Goal: Information Seeking & Learning: Learn about a topic

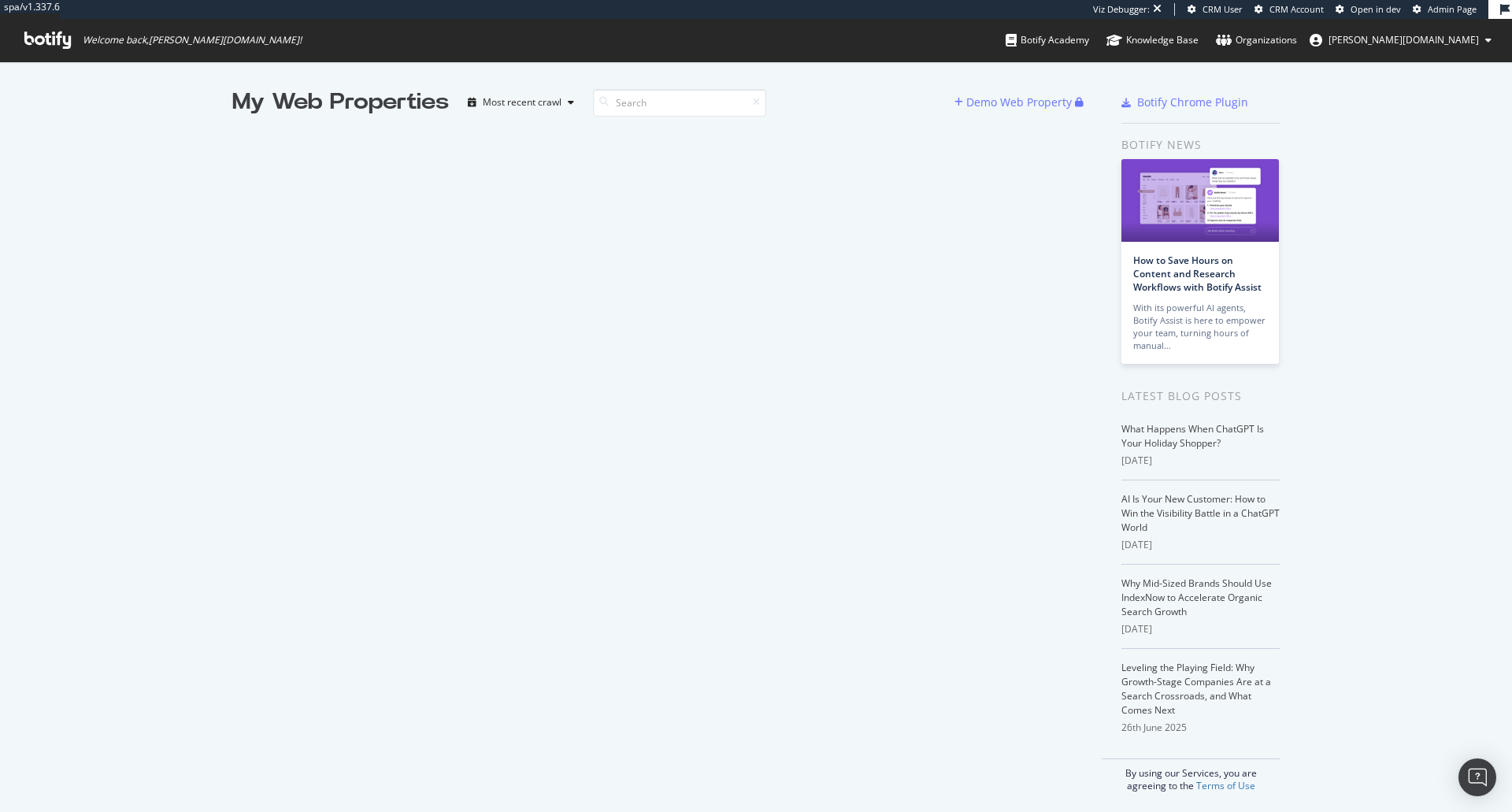
scroll to position [799, 1489]
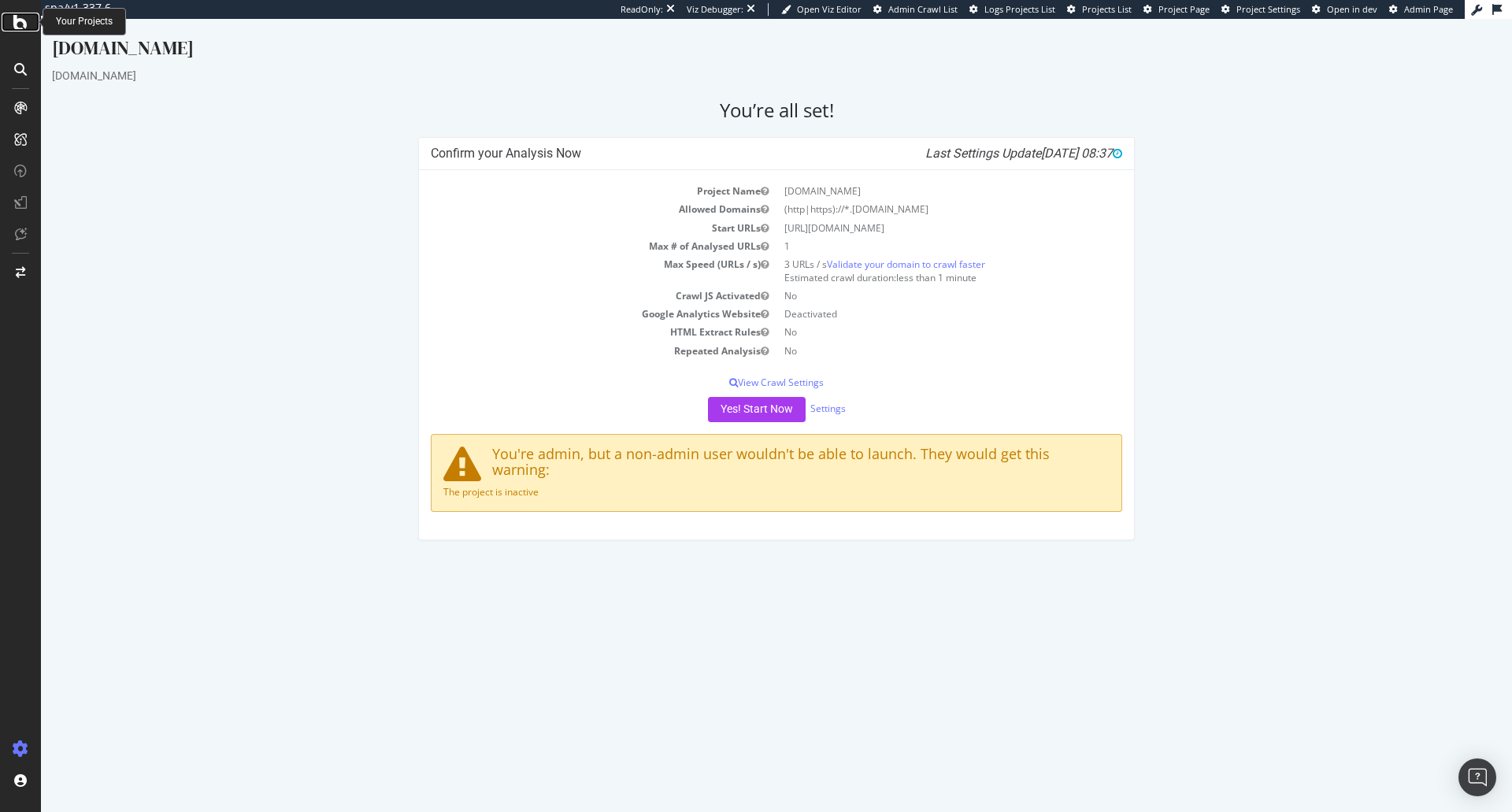
click at [15, 24] on icon at bounding box center [20, 21] width 15 height 18
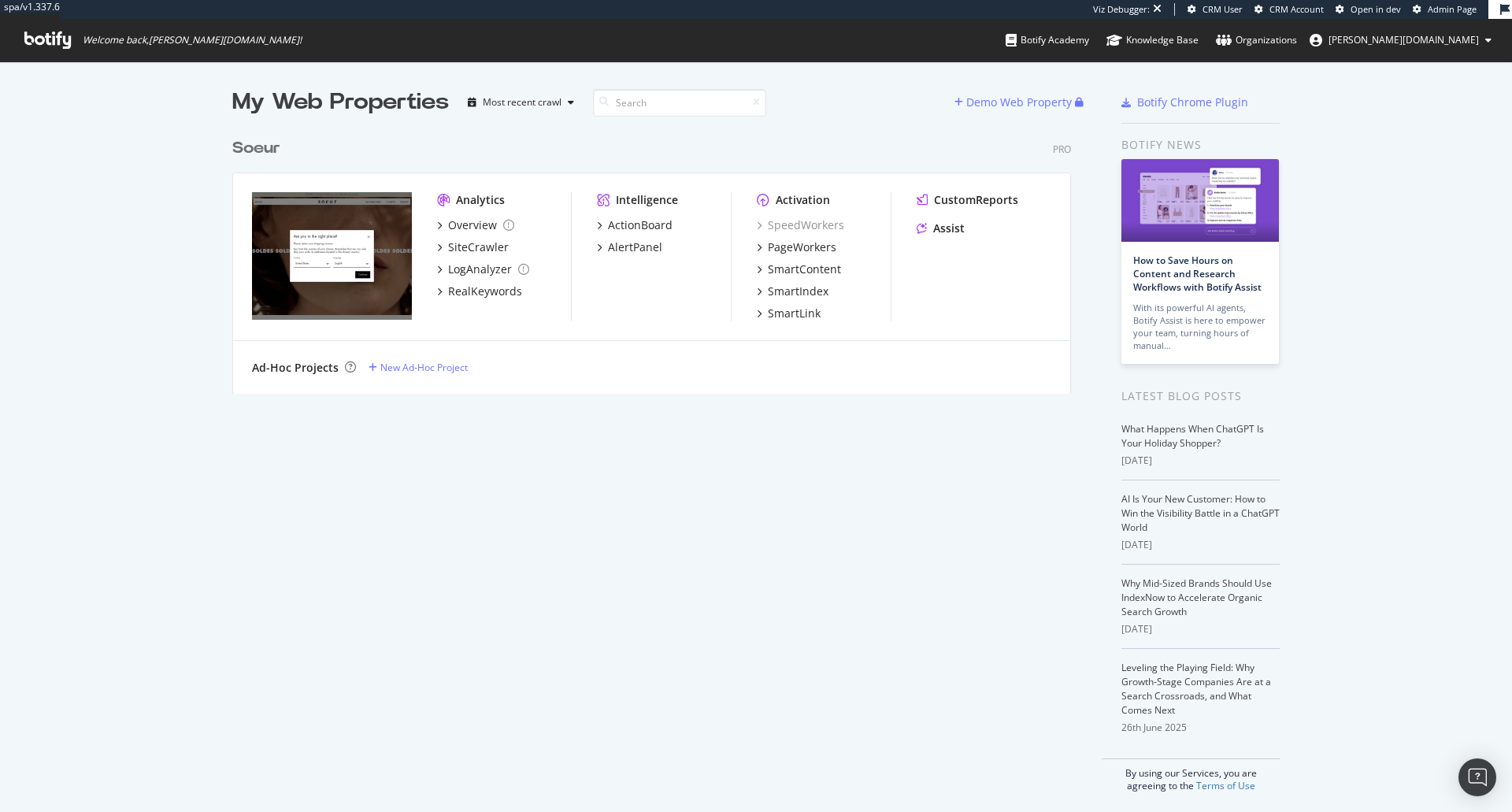
scroll to position [264, 840]
click at [478, 294] on div "RealKeywords" at bounding box center [486, 291] width 74 height 16
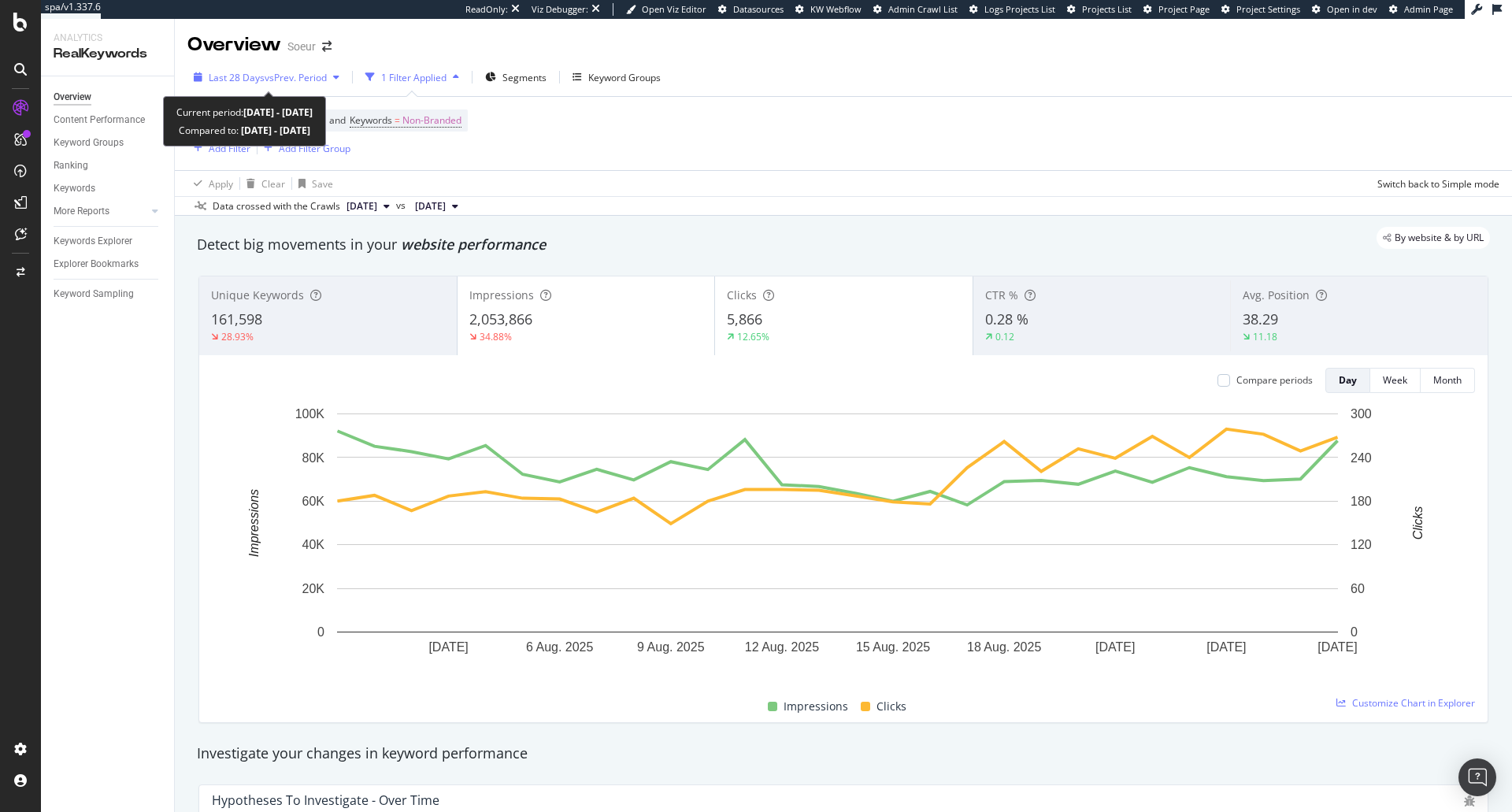
click at [282, 72] on span "vs Prev. Period" at bounding box center [296, 78] width 62 height 14
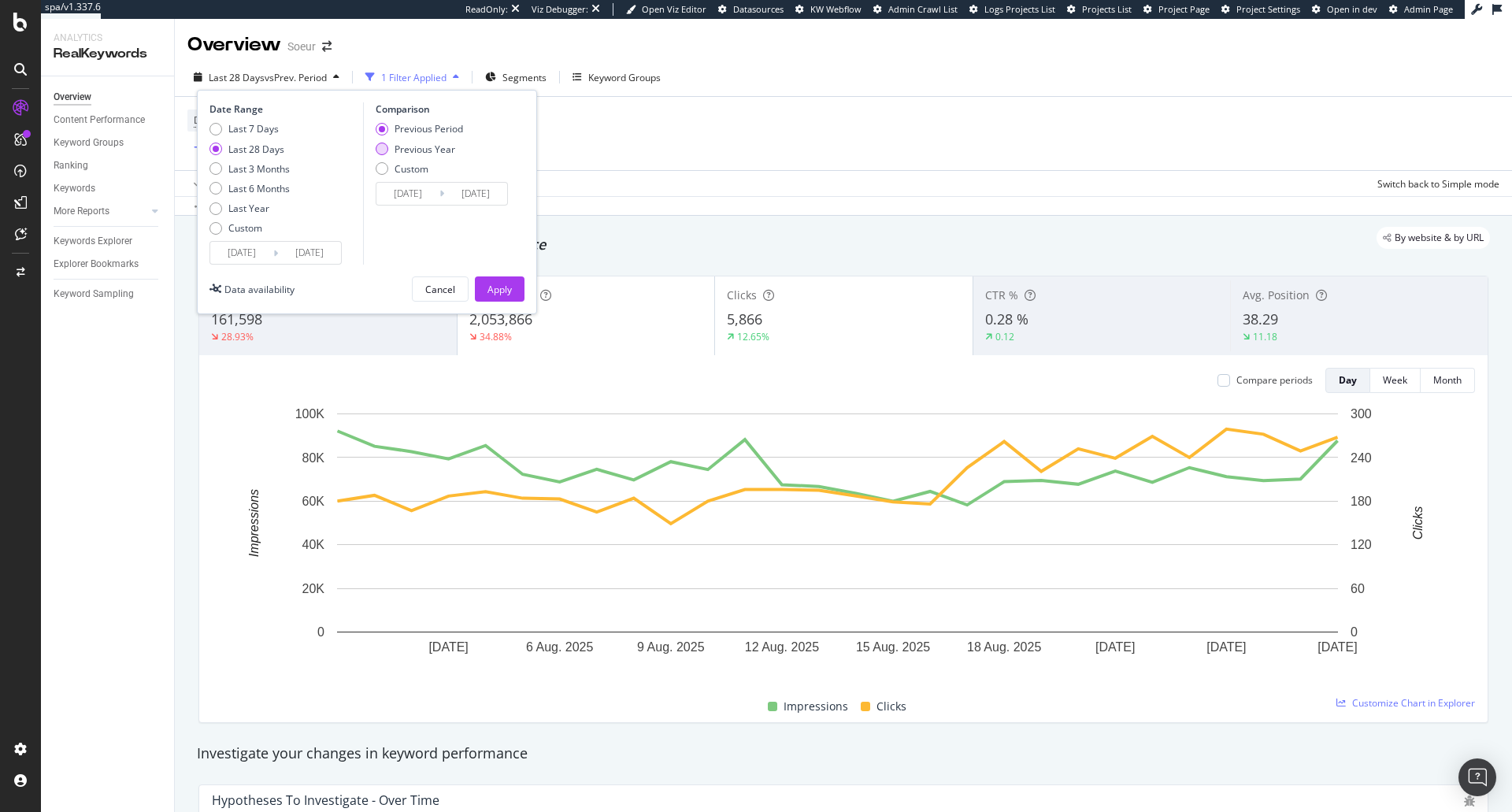
click at [423, 153] on div "Previous Year" at bounding box center [425, 150] width 60 height 14
type input "2024/08/01"
type input "2024/08/28"
click at [481, 296] on button "Apply" at bounding box center [499, 289] width 50 height 25
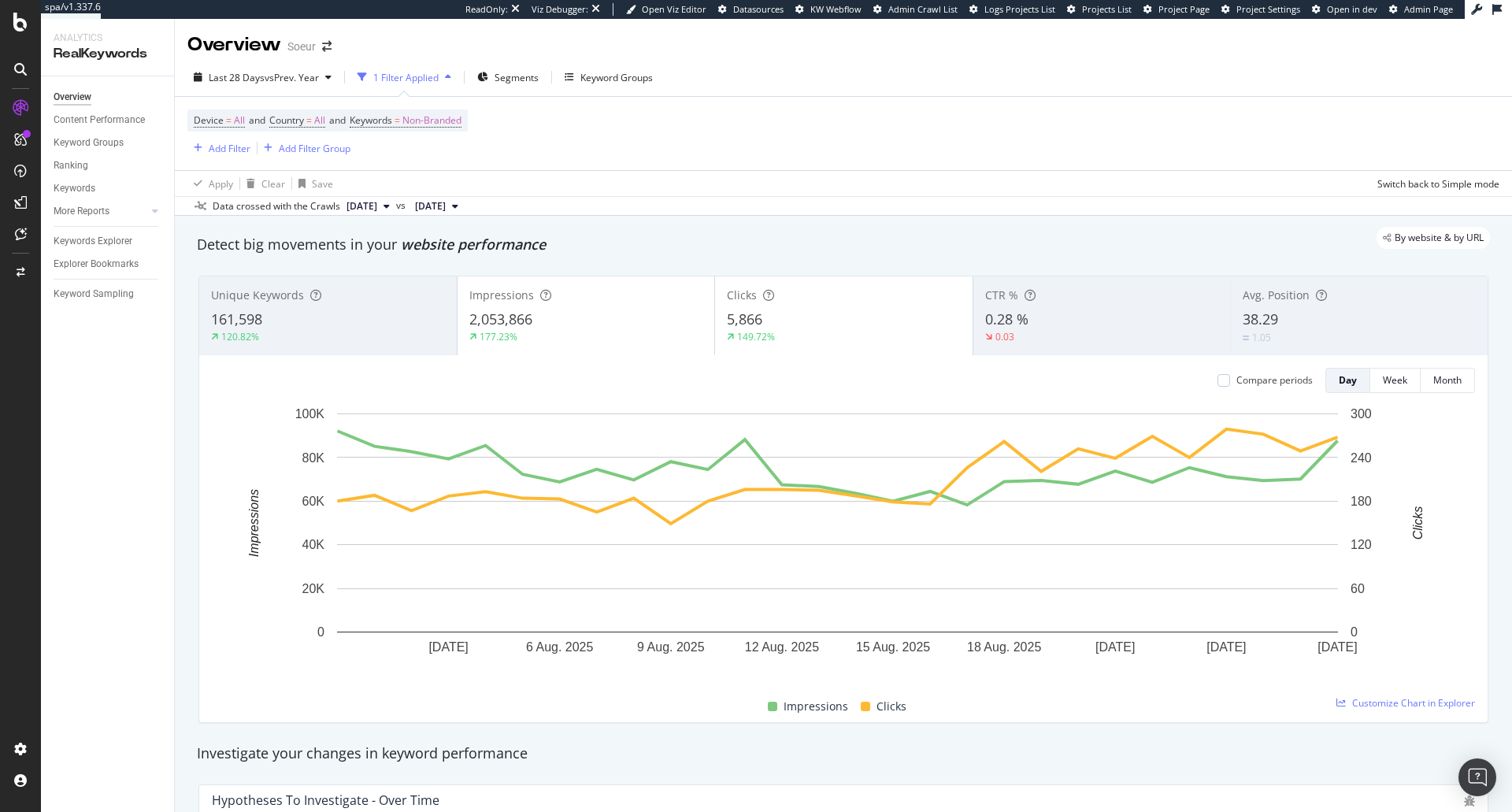
click at [1269, 312] on span "38.29" at bounding box center [1260, 318] width 35 height 18
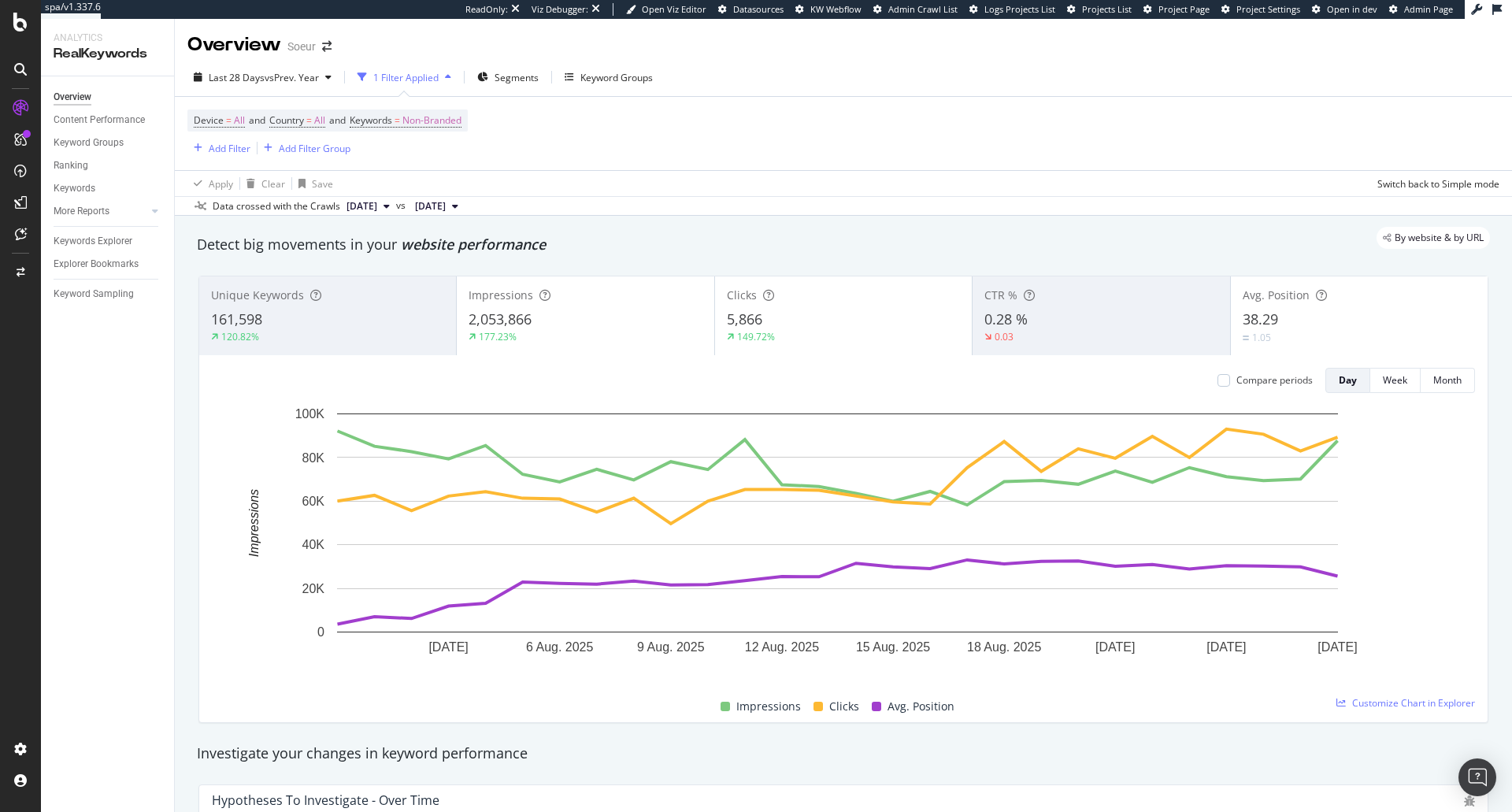
click at [590, 336] on div "177.23%" at bounding box center [586, 336] width 234 height 15
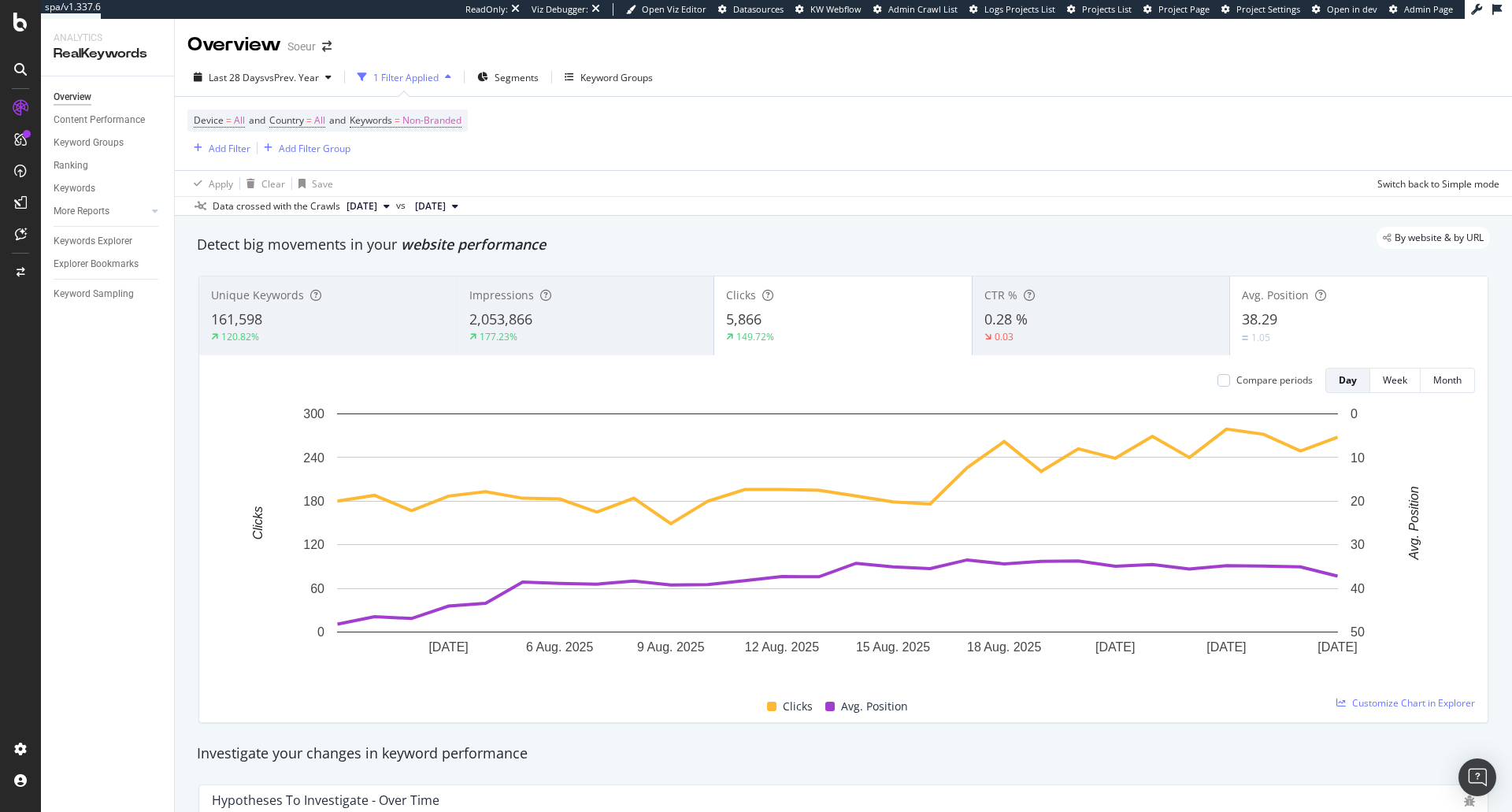
click at [803, 330] on div "149.72%" at bounding box center [843, 336] width 234 height 15
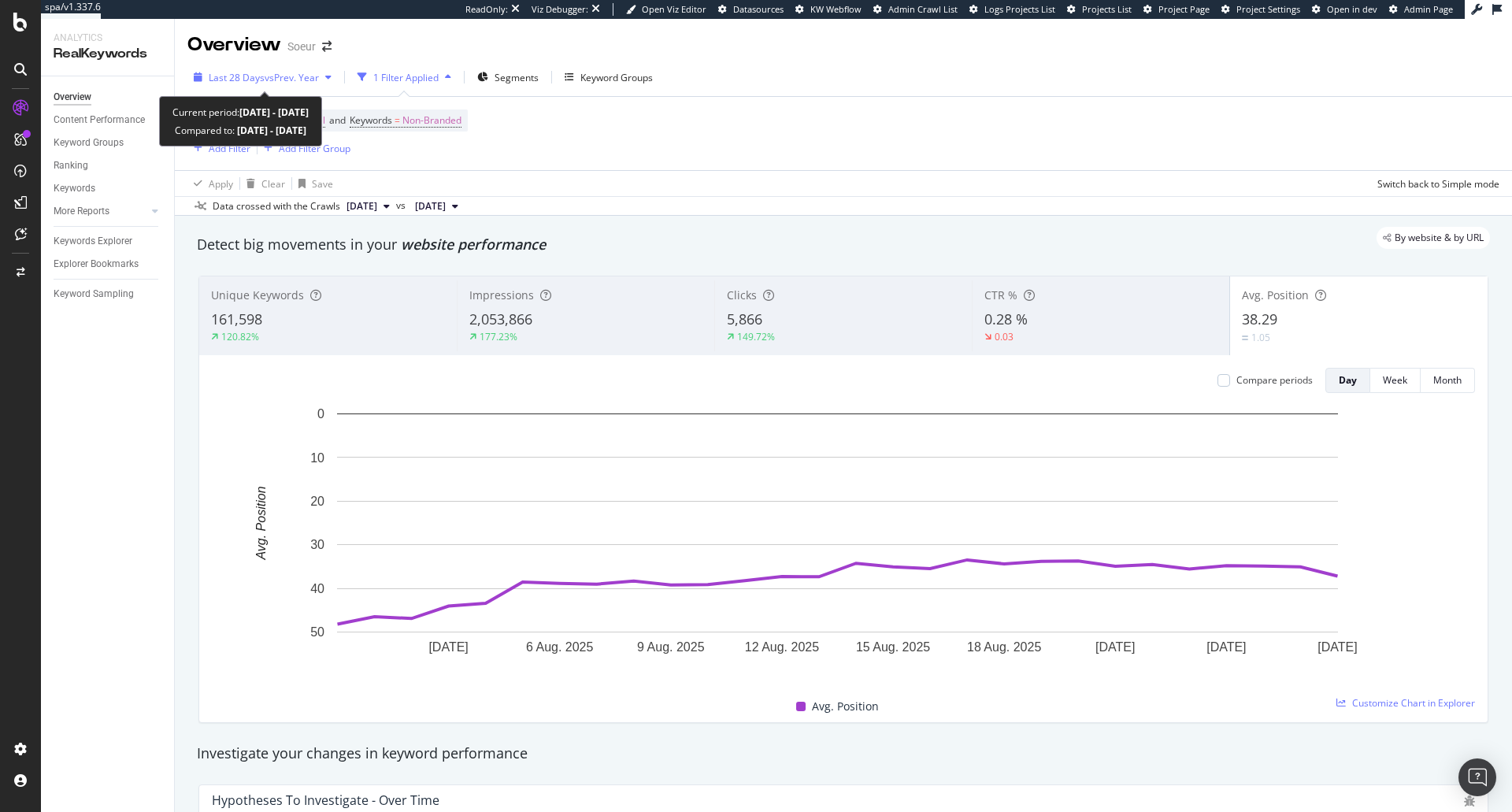
click at [267, 81] on span "vs Prev. Year" at bounding box center [292, 78] width 54 height 14
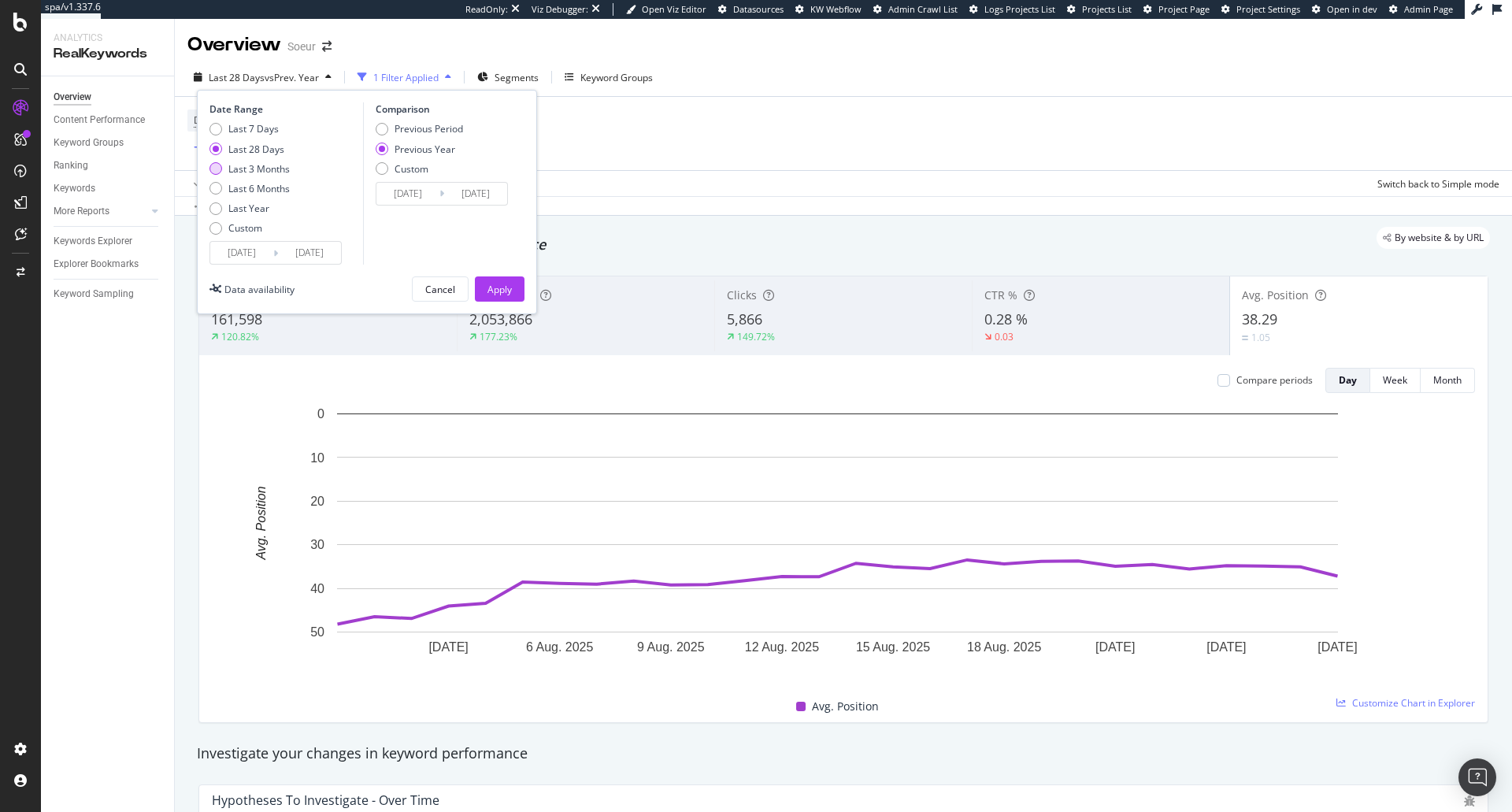
click at [260, 168] on div "Last 3 Months" at bounding box center [259, 169] width 61 height 14
type input "2025/05/28"
type input "2024/05/29"
click at [498, 297] on div "Apply" at bounding box center [499, 289] width 24 height 23
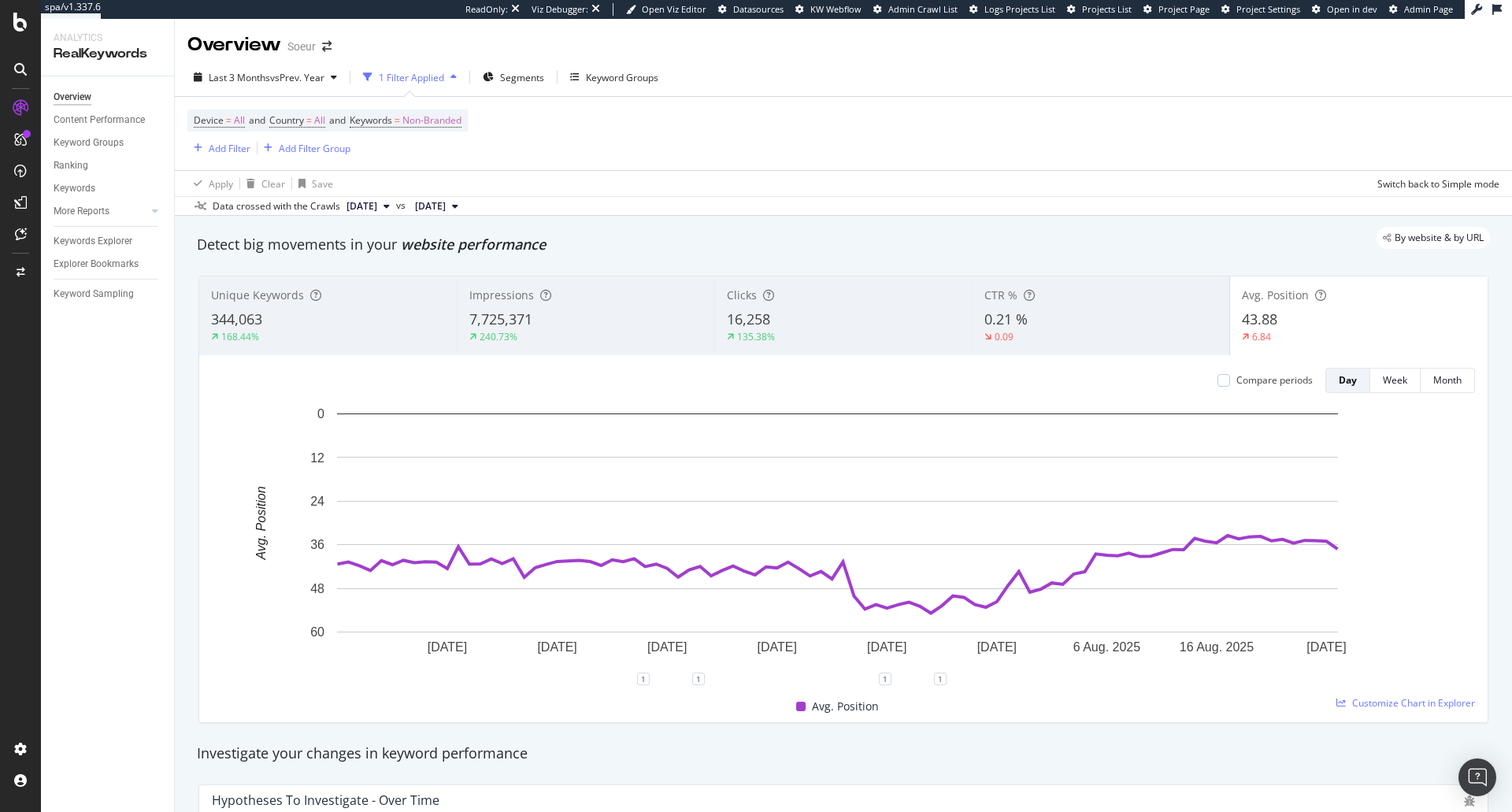
click at [227, 90] on div "Last 3 Months vs Prev. Year 1 Filter Applied Segments Keyword Groups" at bounding box center [844, 80] width 1338 height 31
click at [232, 85] on div "Last 3 Months vs Prev. Year" at bounding box center [266, 77] width 156 height 23
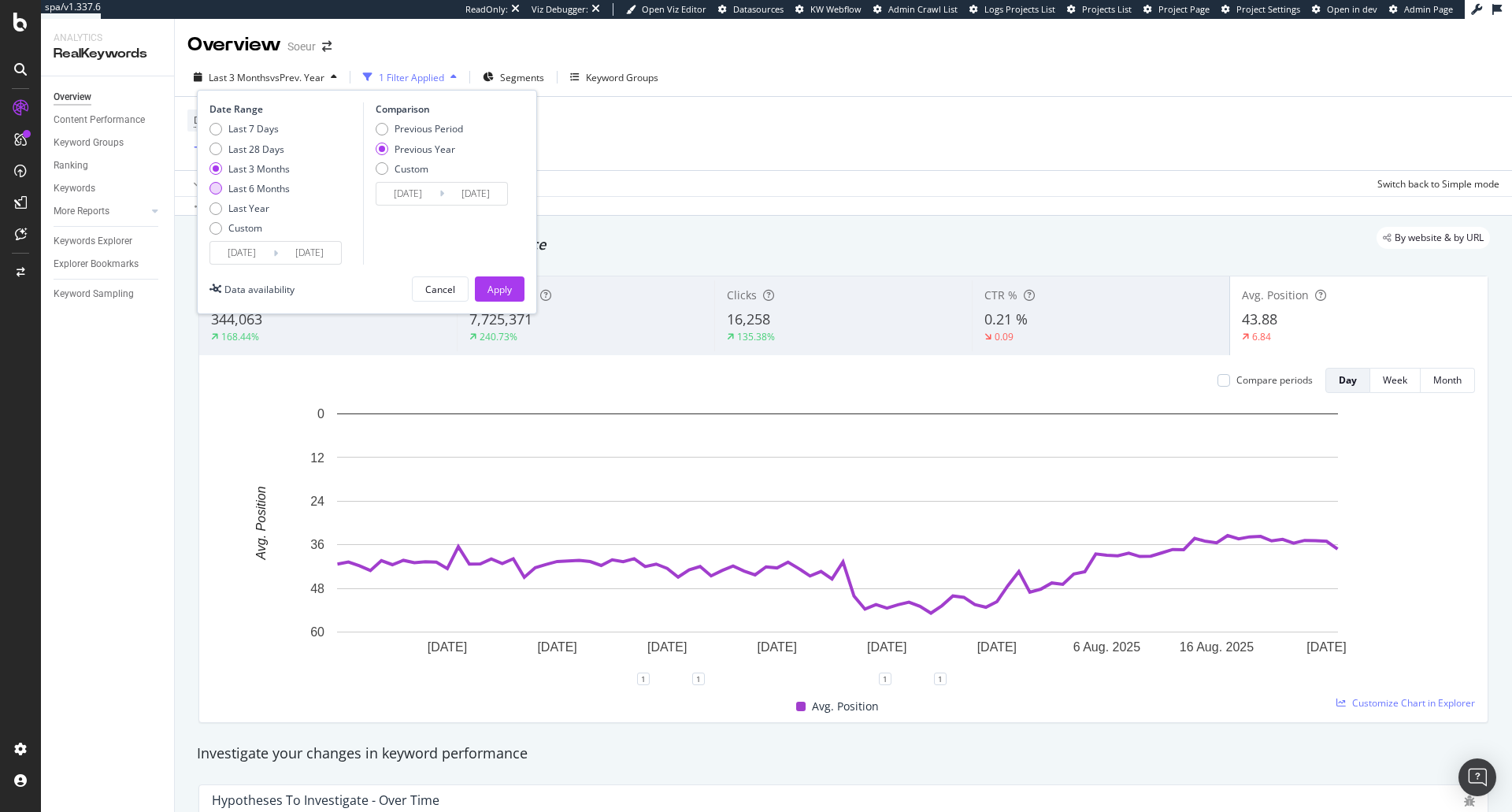
click at [250, 186] on div "Last 6 Months" at bounding box center [259, 189] width 61 height 14
type input "2025/02/28"
type input "2024/03/01"
click at [494, 308] on div "Date Range Last 7 Days Last 28 Days Last 3 Months Last 6 Months Last Year Custo…" at bounding box center [367, 201] width 341 height 225
click at [490, 295] on div "Apply" at bounding box center [499, 290] width 24 height 14
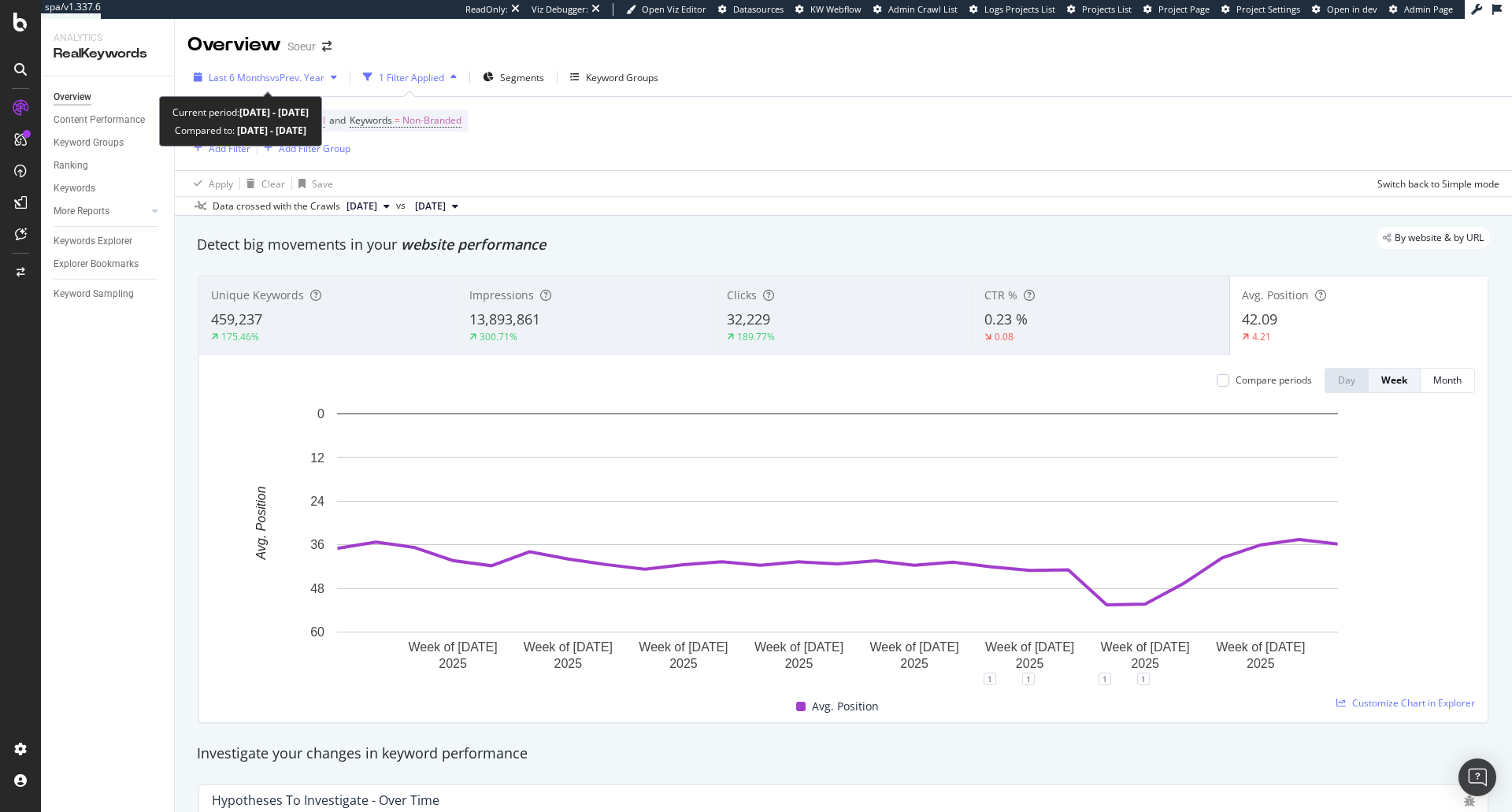
click at [316, 69] on div "Last 6 Months vs Prev. Year" at bounding box center [266, 77] width 156 height 23
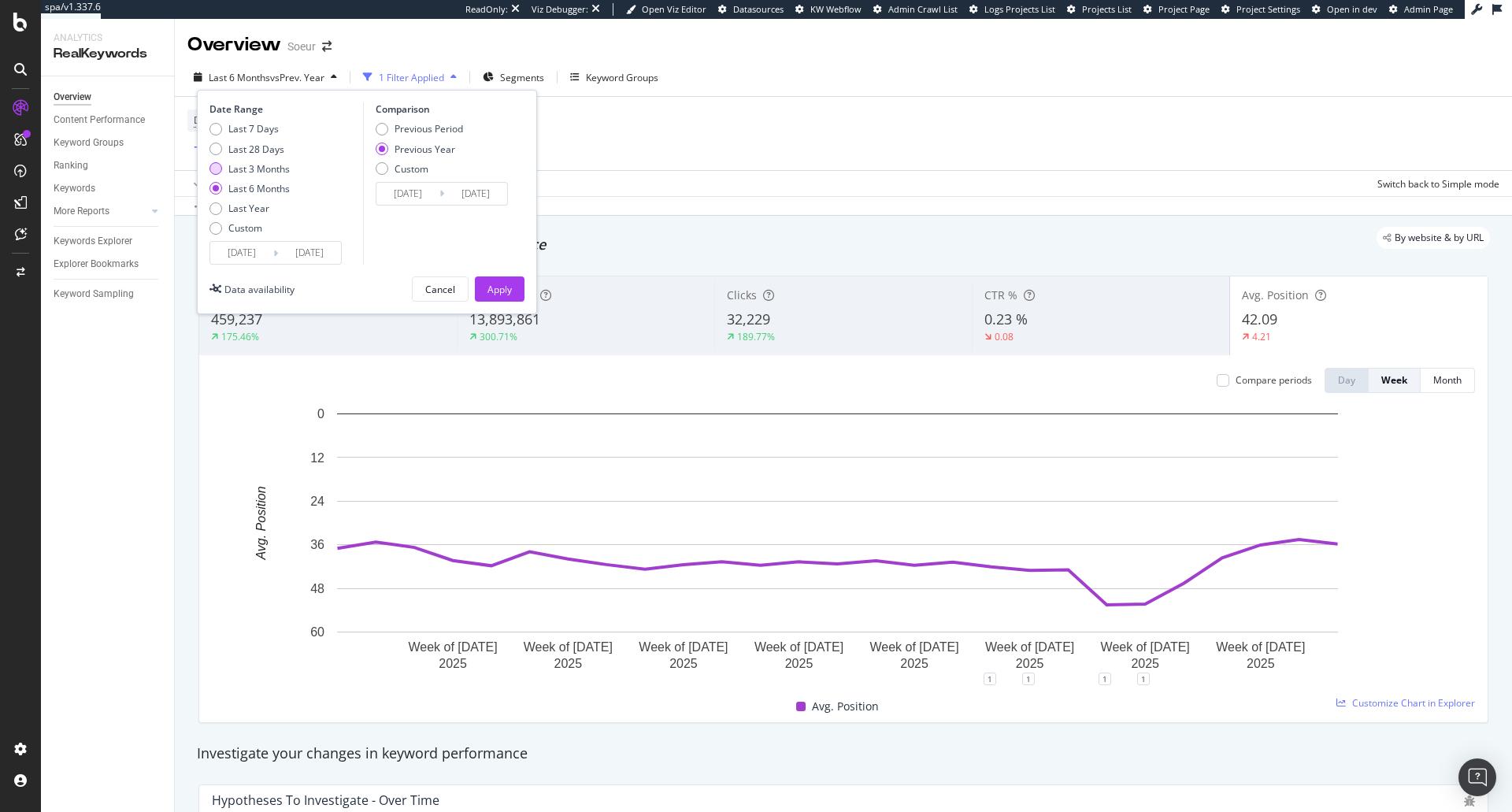
click at [275, 168] on div "Last 3 Months" at bounding box center [259, 169] width 61 height 14
type input "2025/05/28"
type input "2024/05/29"
click at [503, 277] on div "Apply" at bounding box center [499, 289] width 24 height 23
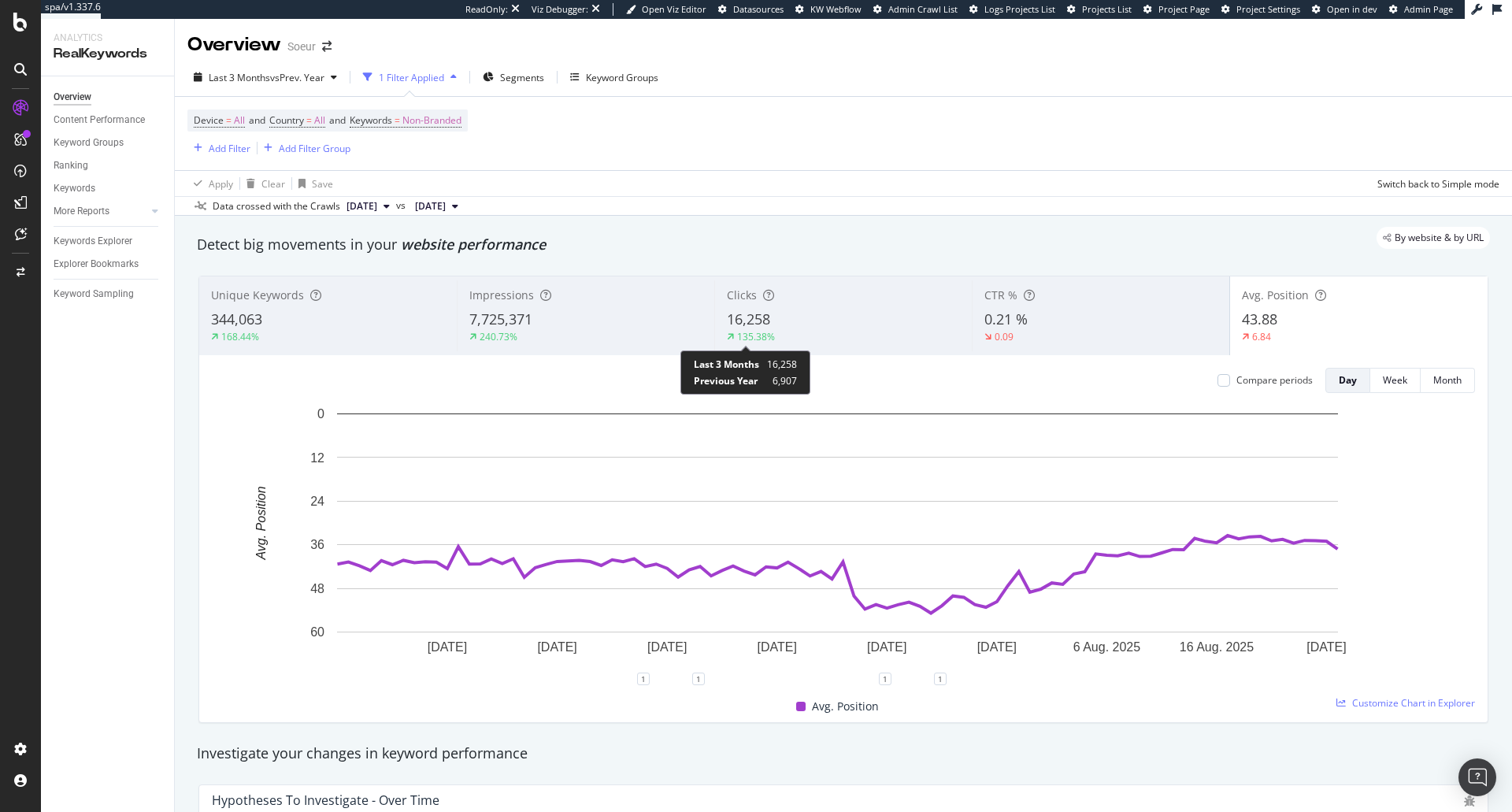
click at [750, 332] on div "135.38%" at bounding box center [756, 336] width 38 height 14
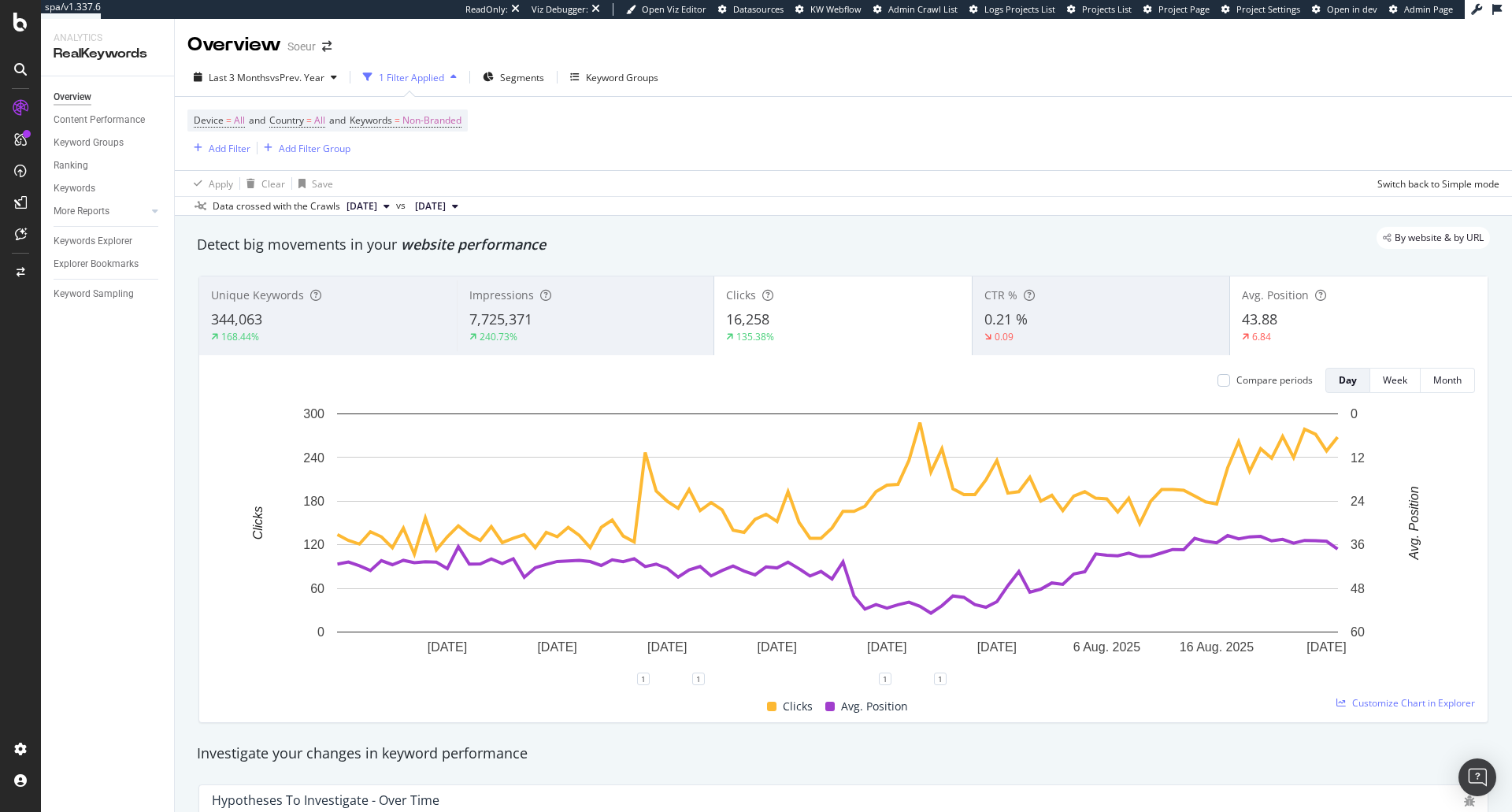
click at [540, 329] on div "7,725,371" at bounding box center [586, 319] width 234 height 20
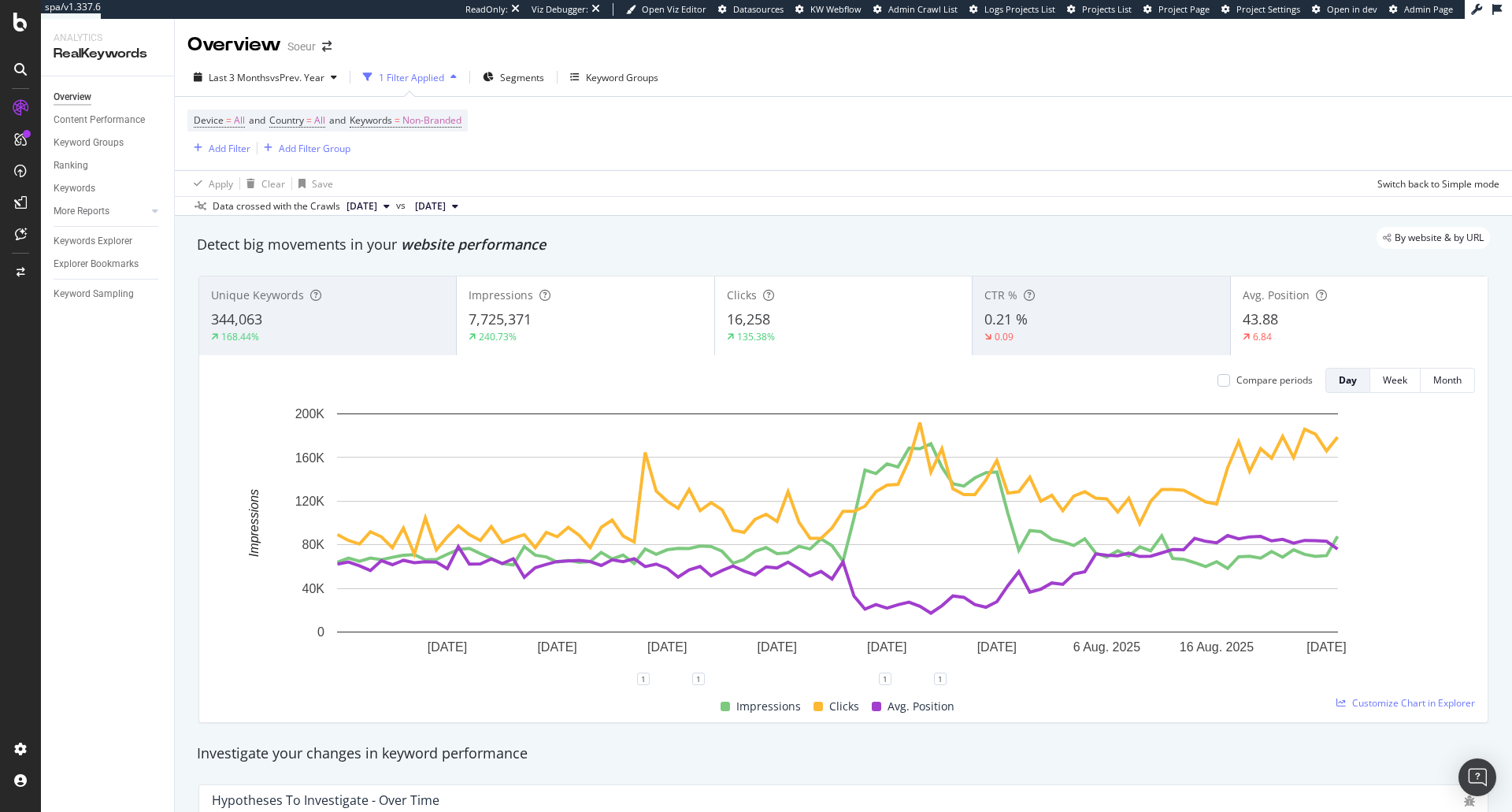
click at [1280, 339] on div "6.84" at bounding box center [1359, 336] width 234 height 15
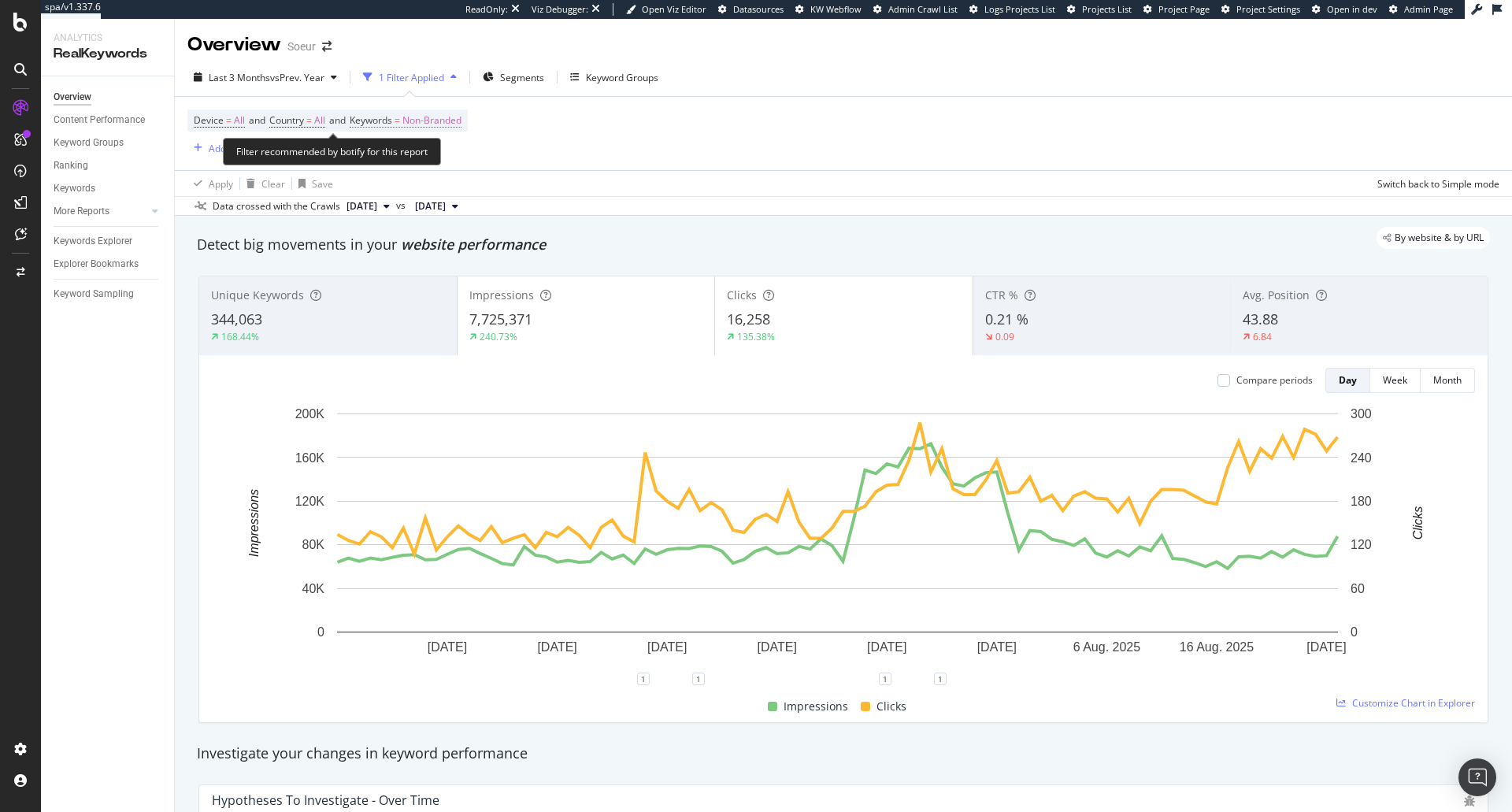
click at [451, 126] on span "Non-Branded" at bounding box center [432, 121] width 59 height 22
click at [434, 154] on span "Non-Branded" at bounding box center [405, 158] width 65 height 14
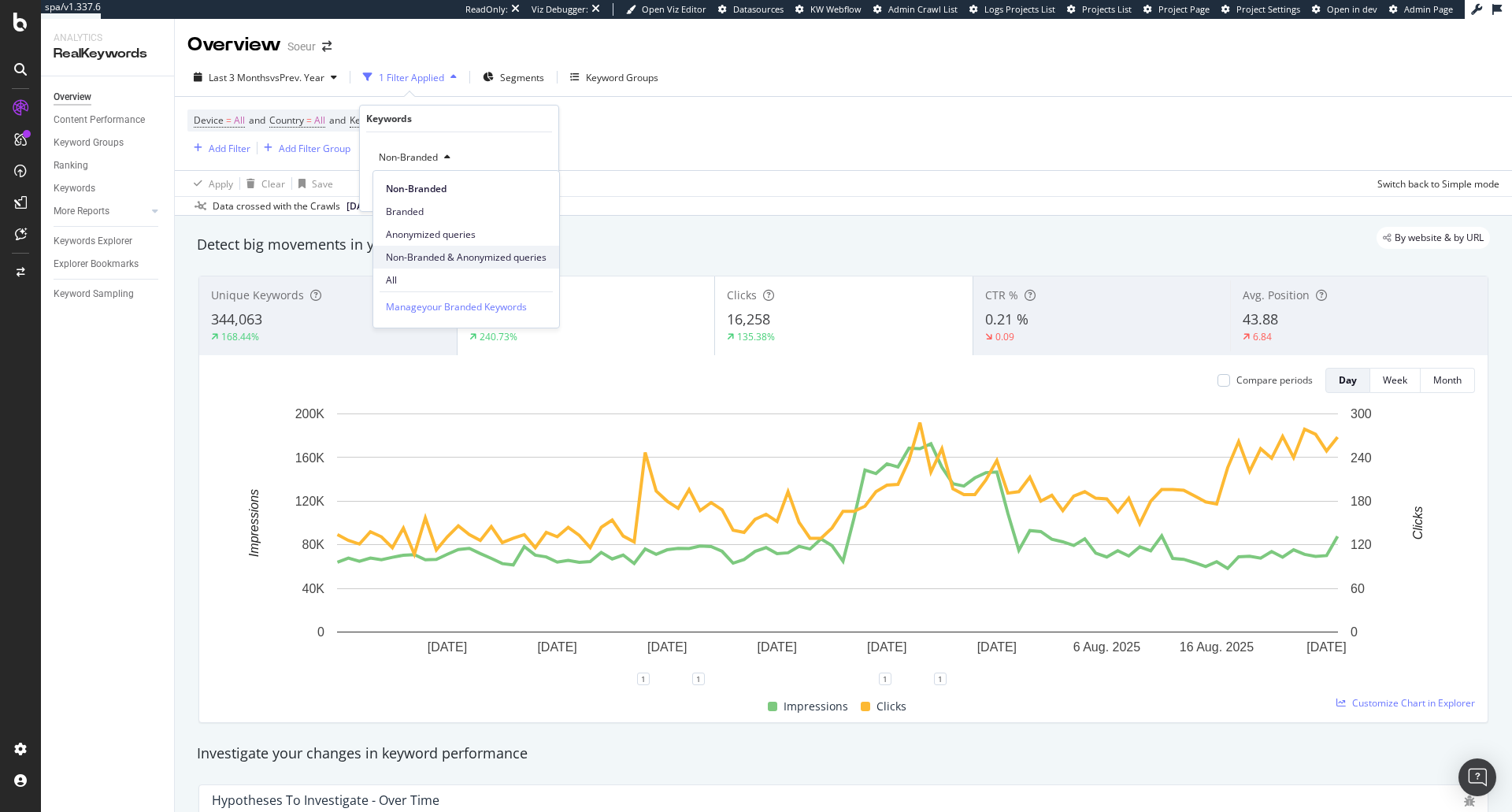
click at [469, 255] on span "Non-Branded & Anonymized queries" at bounding box center [466, 257] width 161 height 15
click at [541, 190] on div "Apply" at bounding box center [546, 191] width 24 height 14
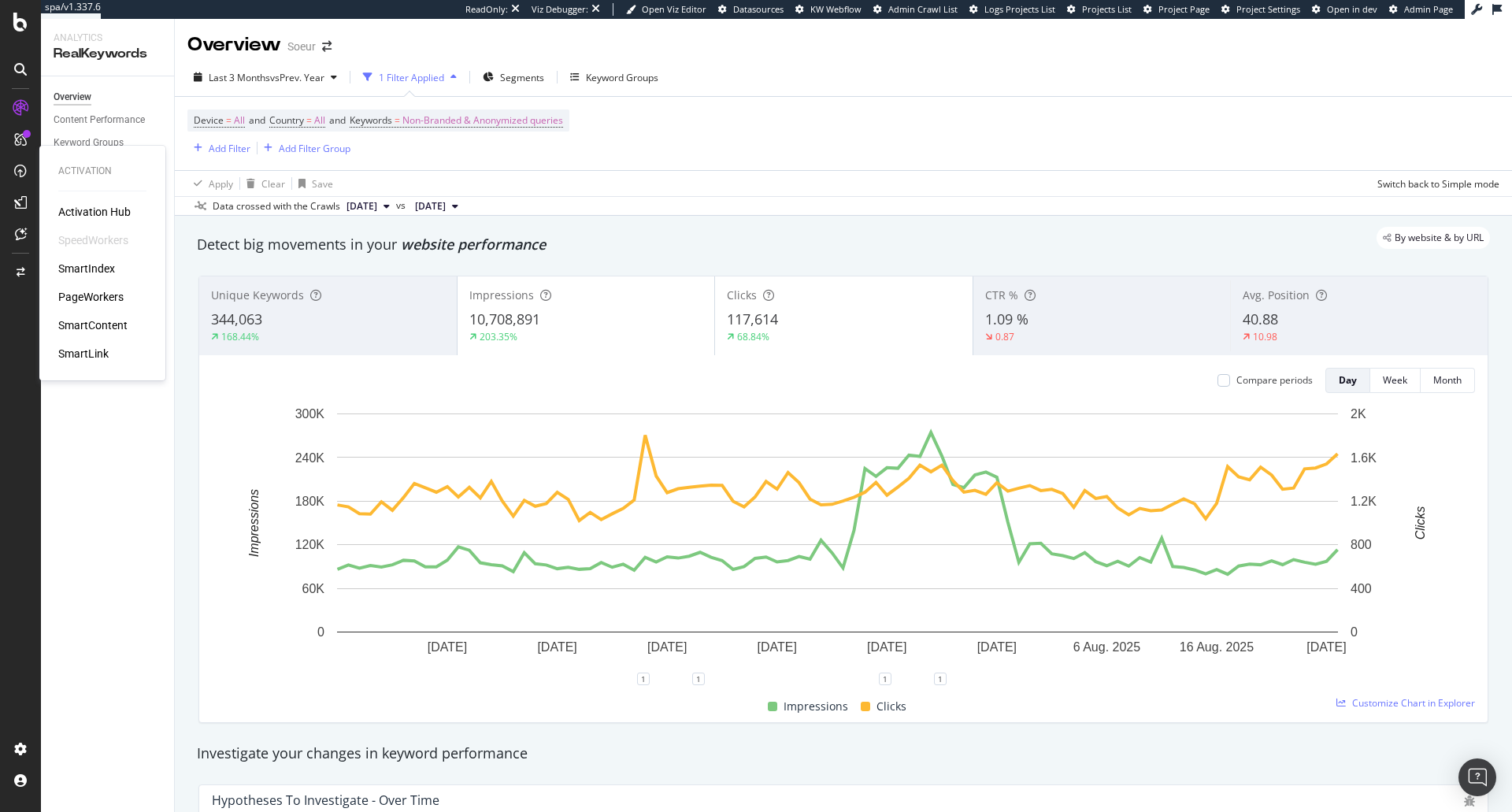
click at [84, 293] on div "PageWorkers" at bounding box center [90, 297] width 65 height 16
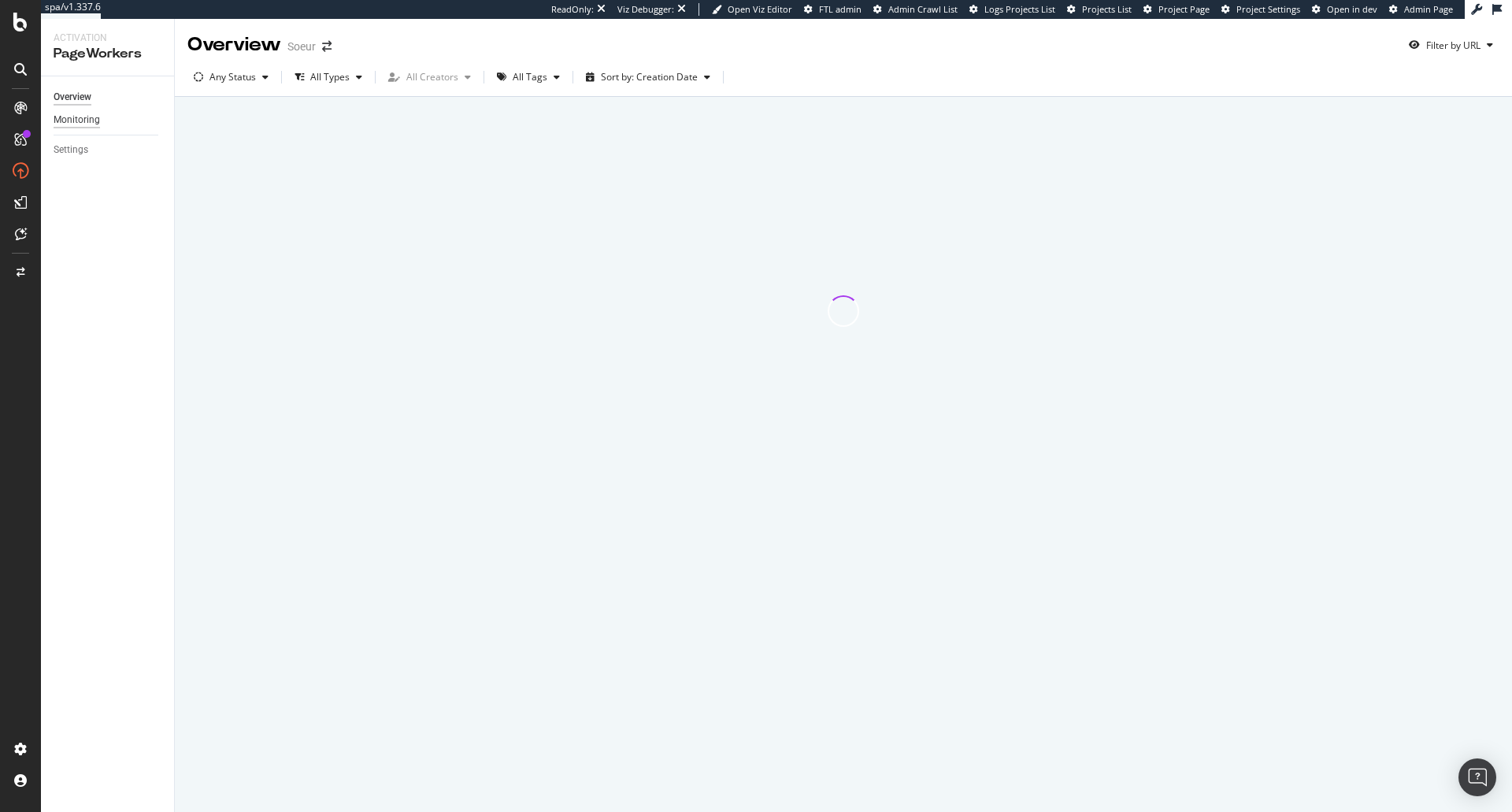
click at [84, 119] on div "Monitoring" at bounding box center [77, 120] width 47 height 17
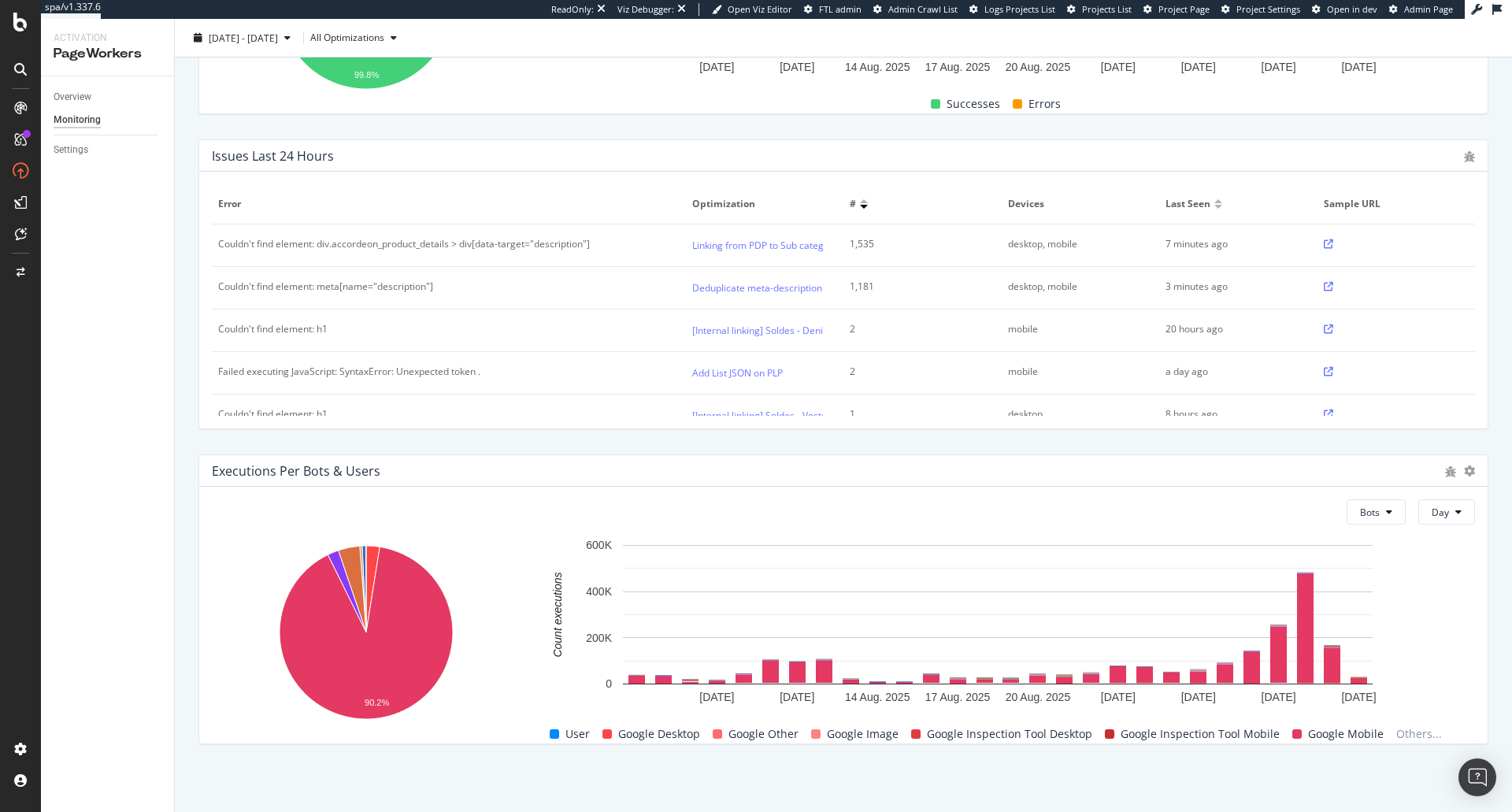
scroll to position [349, 0]
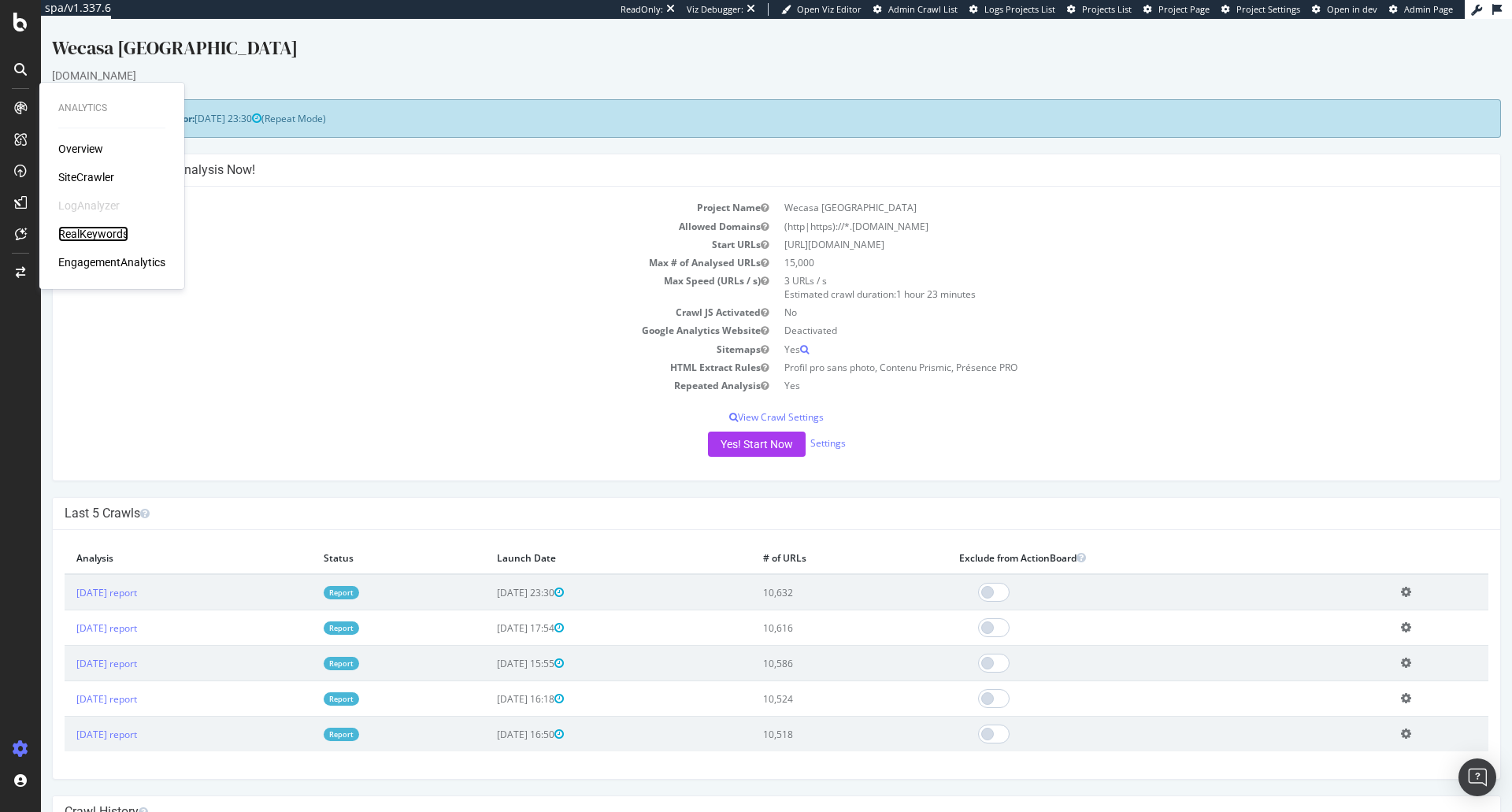
click at [83, 233] on div "RealKeywords" at bounding box center [93, 233] width 70 height 16
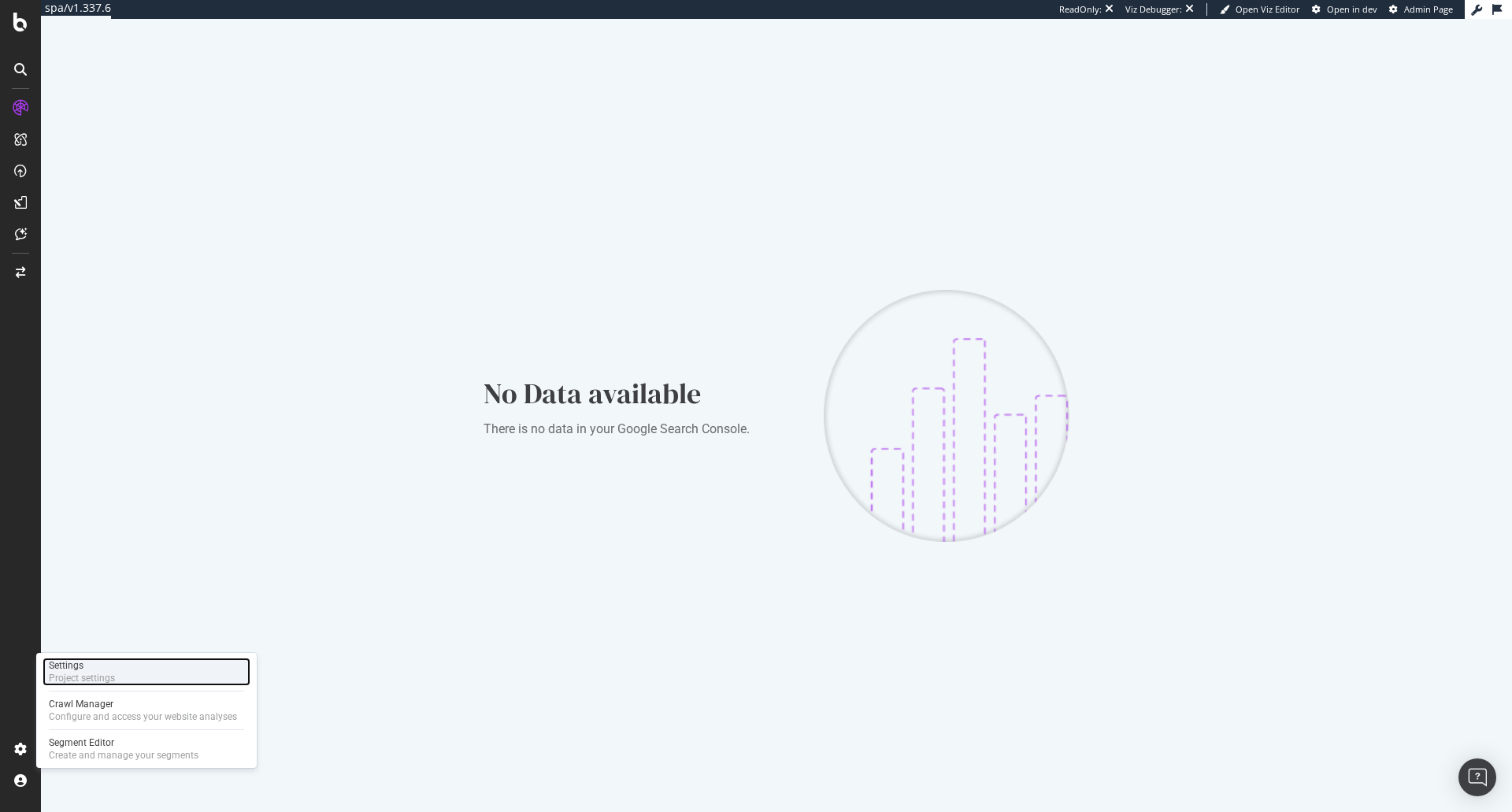
click at [81, 668] on div "Settings" at bounding box center [82, 665] width 66 height 13
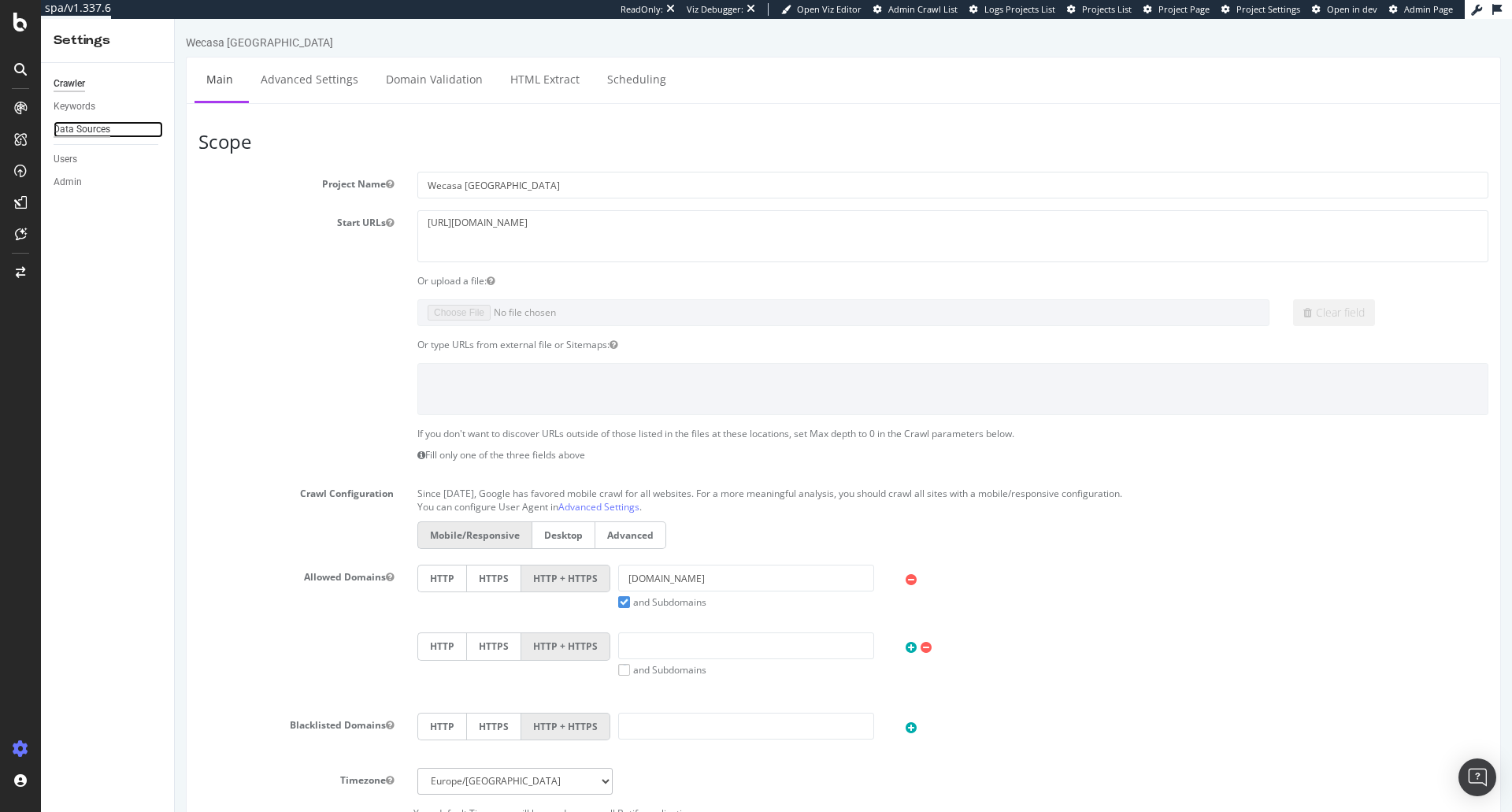
click at [86, 122] on div "Data Sources" at bounding box center [82, 129] width 56 height 17
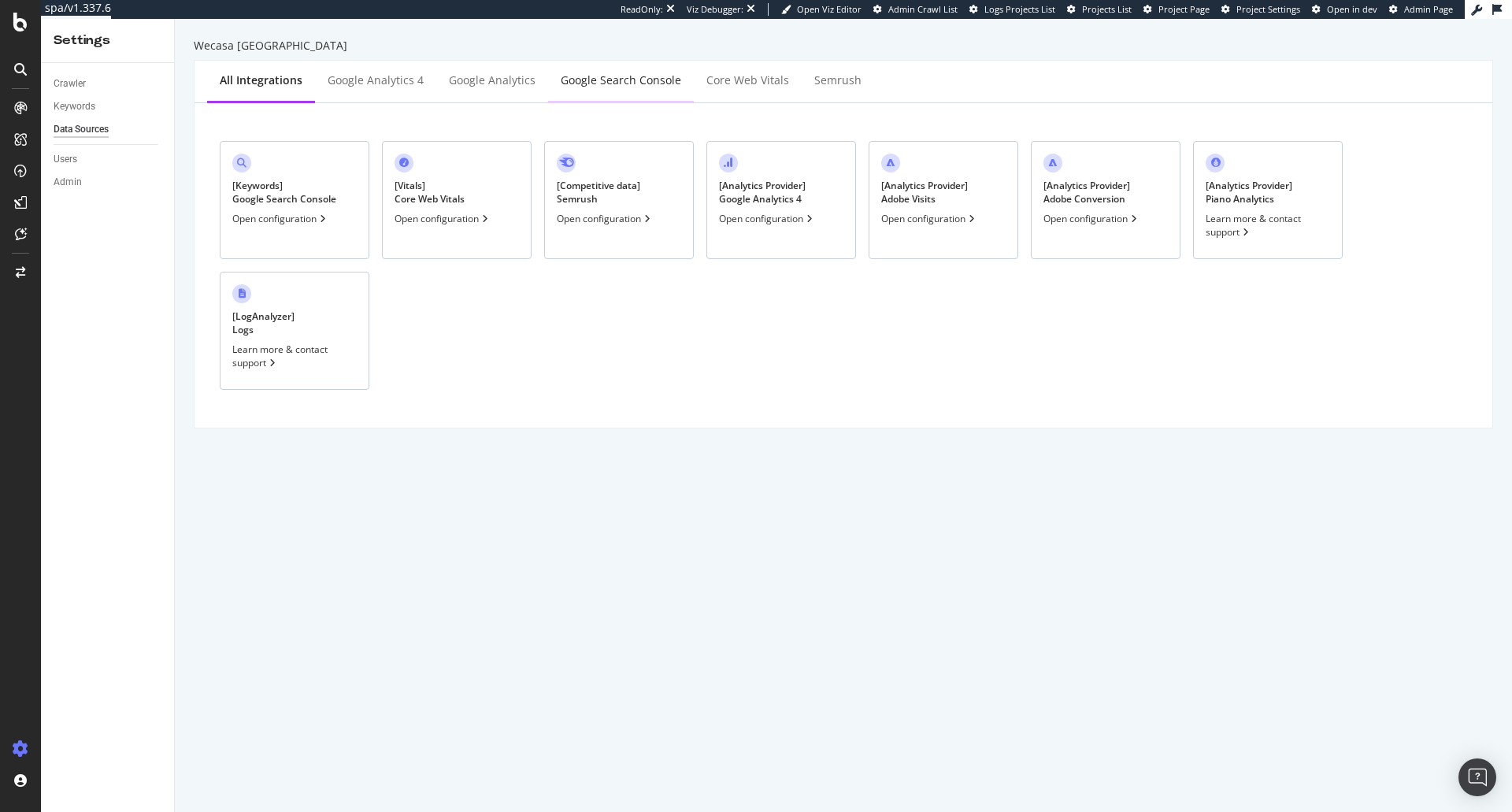
click at [592, 91] on div "Google Search Console" at bounding box center [621, 82] width 146 height 44
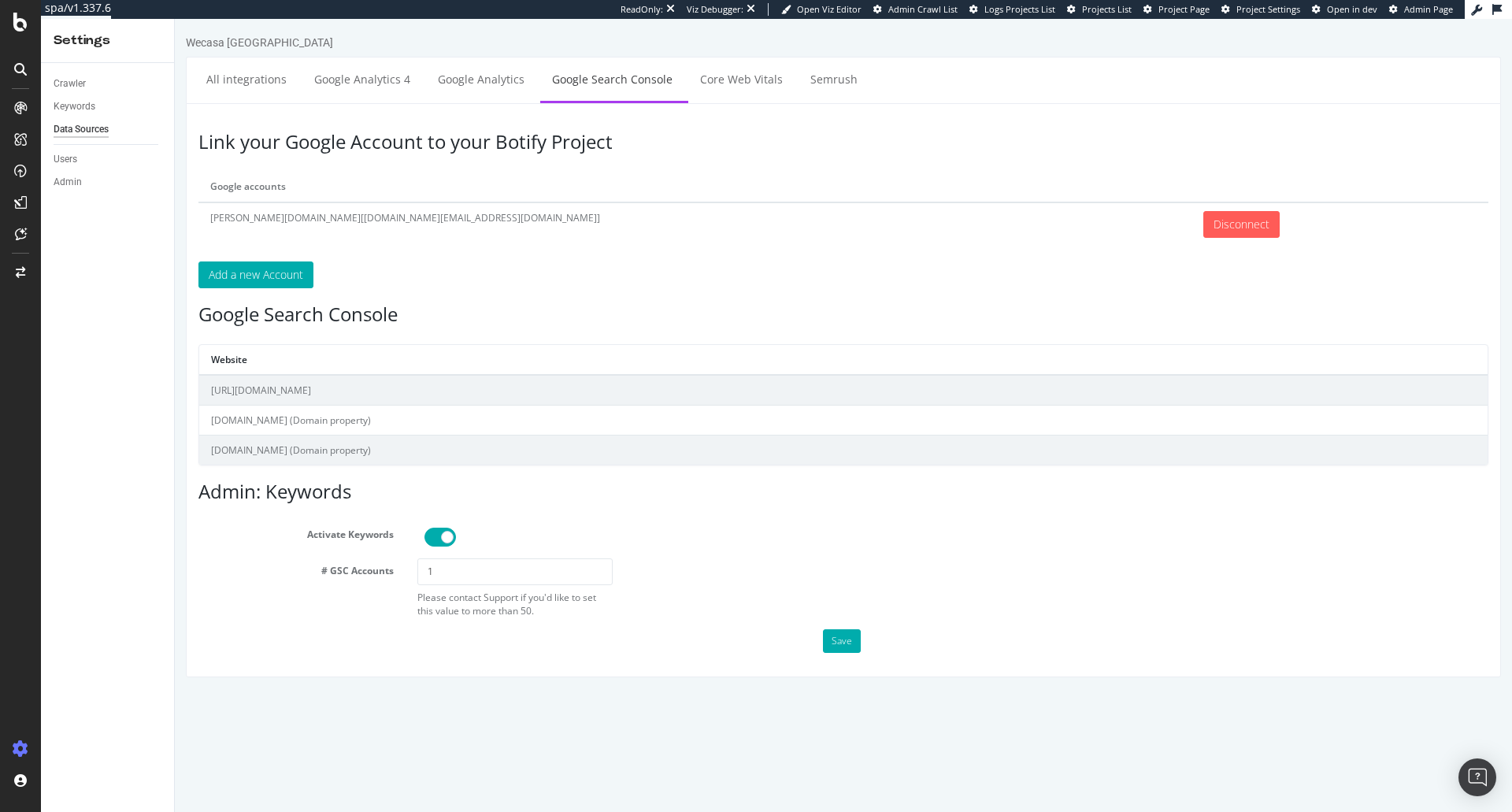
click at [131, 374] on div "Crawler Keywords Data Sources Users Admin" at bounding box center [107, 438] width 133 height 749
click at [78, 112] on div "Keywords" at bounding box center [74, 106] width 42 height 17
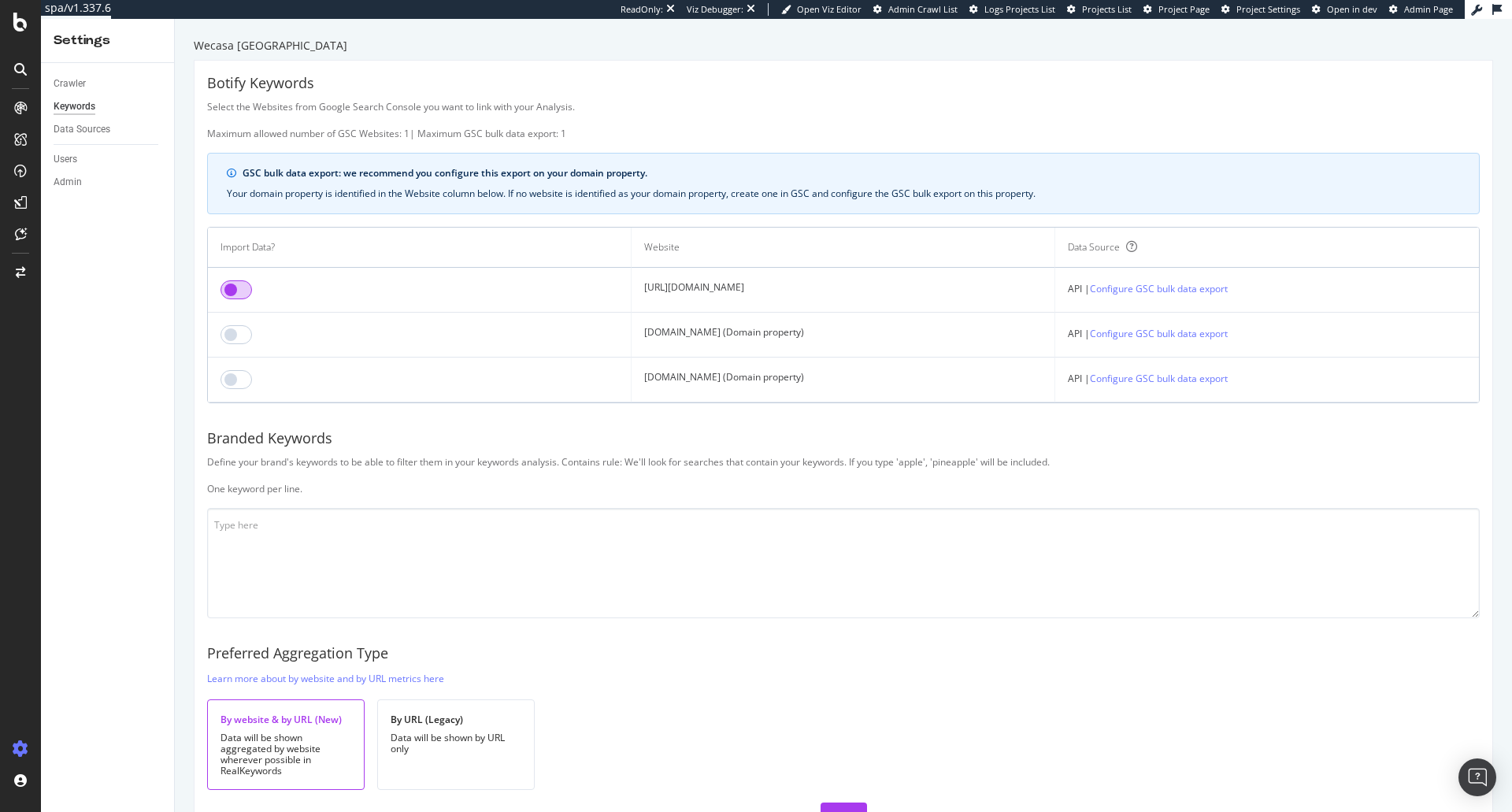
click at [236, 288] on input "checkbox" at bounding box center [236, 289] width 31 height 18
click at [234, 285] on input "checkbox" at bounding box center [236, 289] width 31 height 18
click at [229, 376] on input "checkbox" at bounding box center [236, 378] width 31 height 18
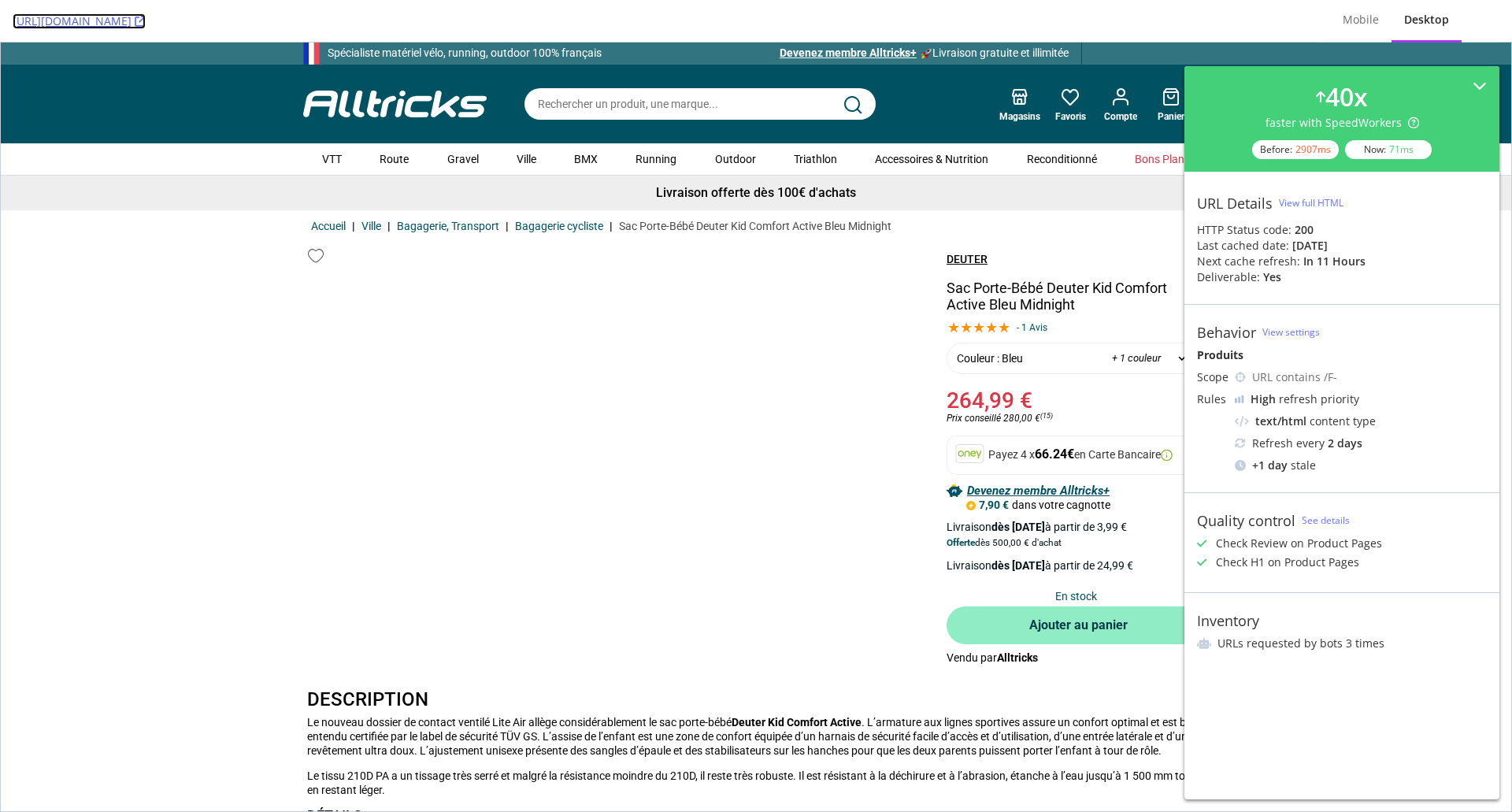
click at [146, 19] on icon at bounding box center [139, 20] width 11 height 11
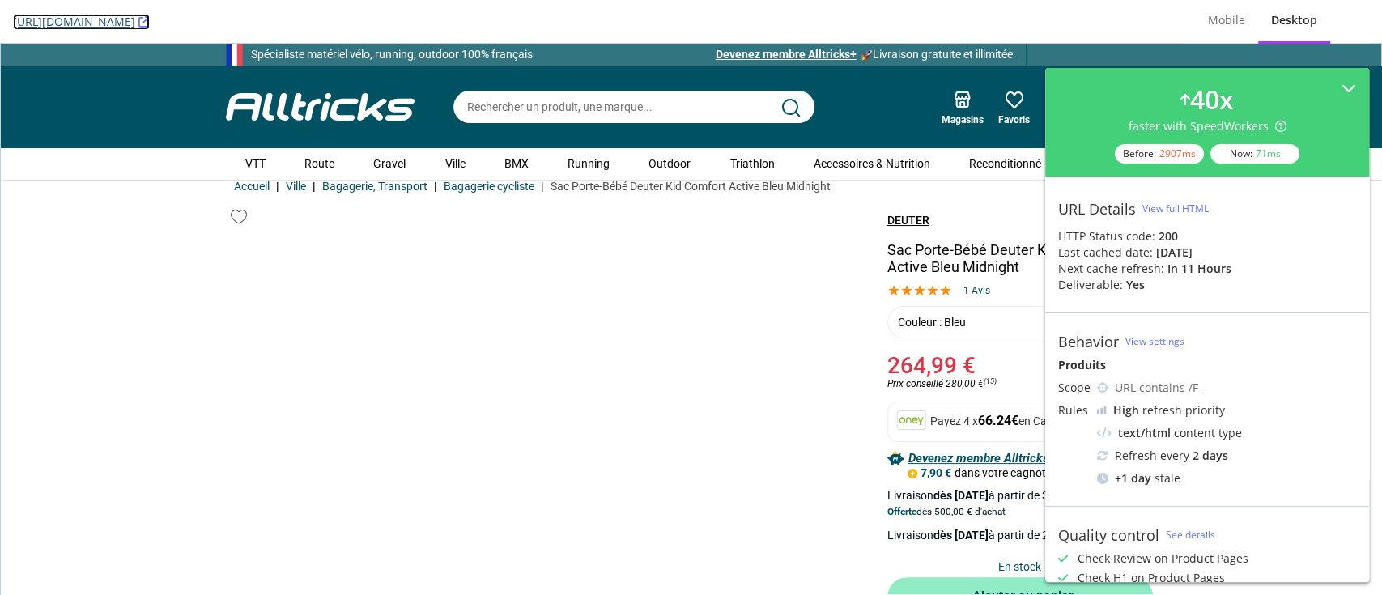
scroll to position [45, 0]
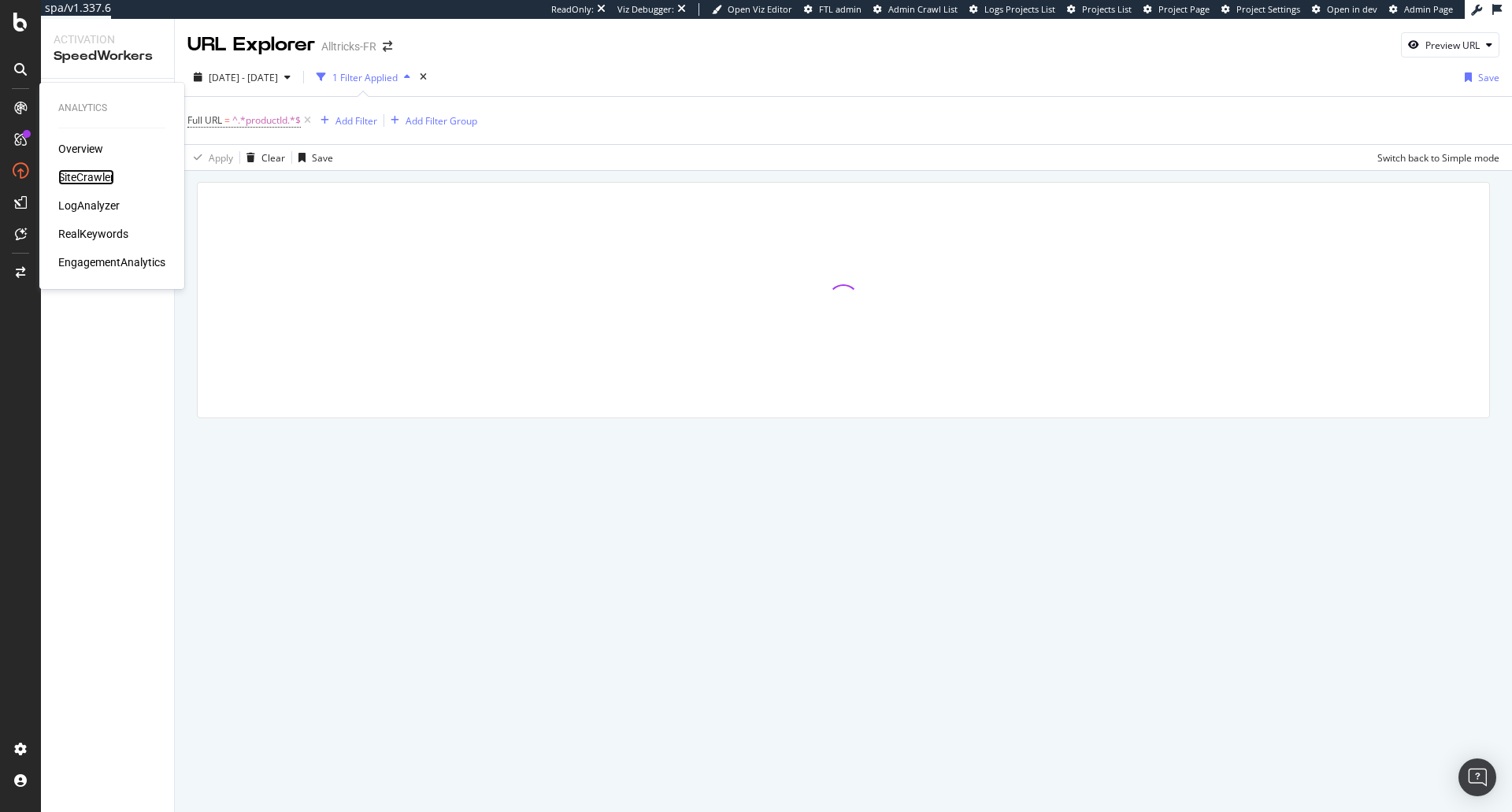
click at [74, 178] on div "SiteCrawler" at bounding box center [86, 177] width 55 height 16
